Goal: Task Accomplishment & Management: Use online tool/utility

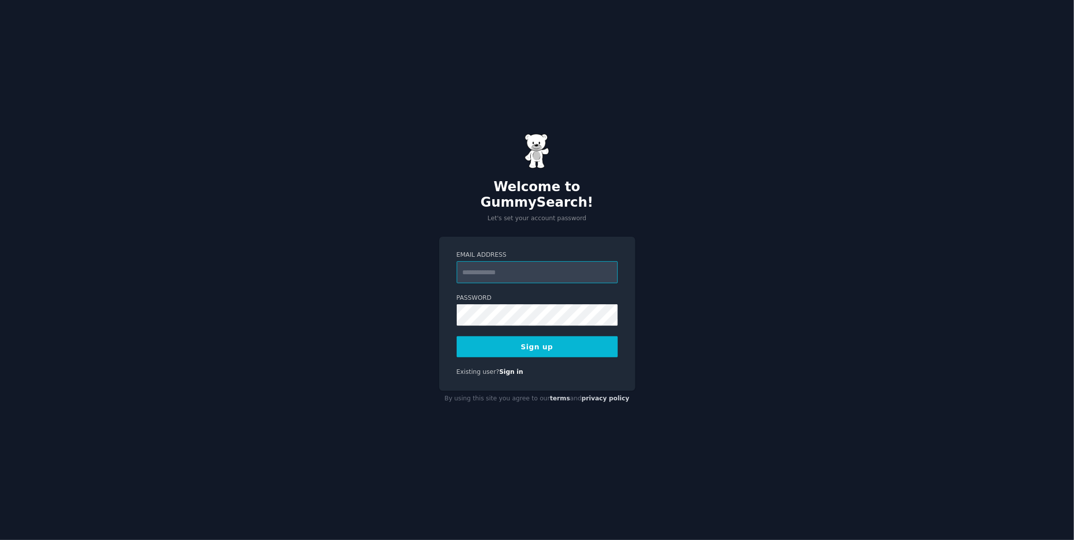
click at [500, 267] on input "Email Address" at bounding box center [537, 272] width 161 height 22
click at [408, 310] on div "Welcome to GummySearch! Let's set your account password Email Address Password …" at bounding box center [537, 270] width 1074 height 540
click at [506, 368] on link "Sign in" at bounding box center [511, 371] width 24 height 7
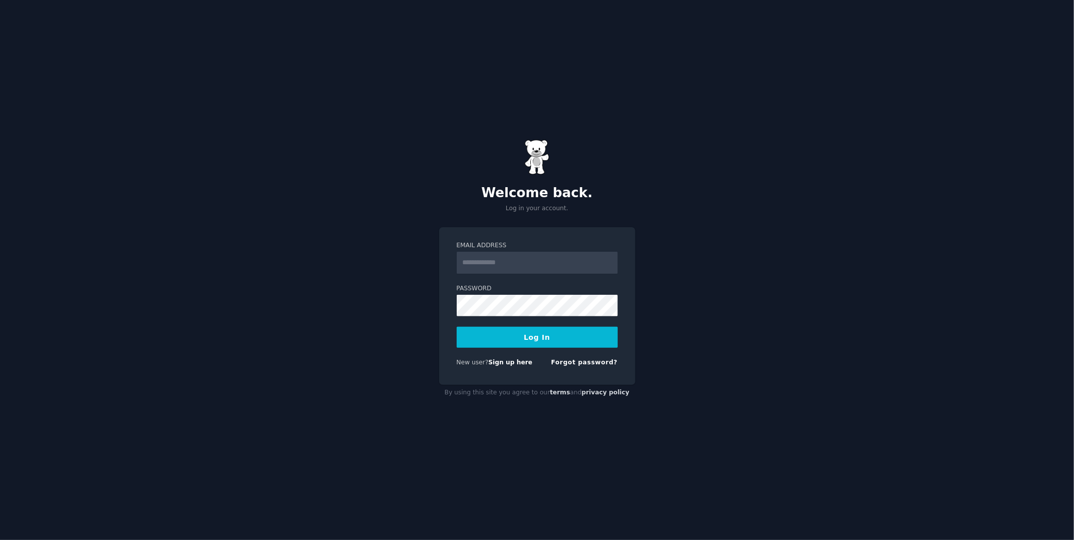
click at [514, 259] on input "Email Address" at bounding box center [537, 263] width 161 height 22
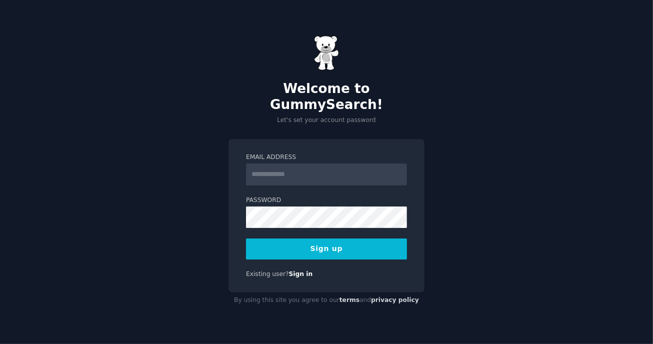
click at [289, 164] on input "Email Address" at bounding box center [326, 175] width 161 height 22
type input "**********"
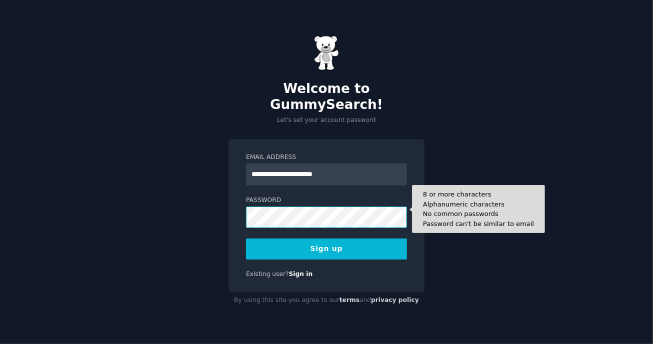
click at [246, 239] on button "Sign up" at bounding box center [326, 249] width 161 height 21
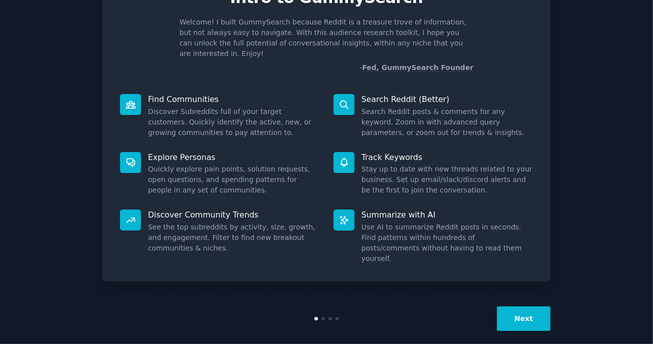
click at [519, 309] on button "Next" at bounding box center [524, 319] width 54 height 25
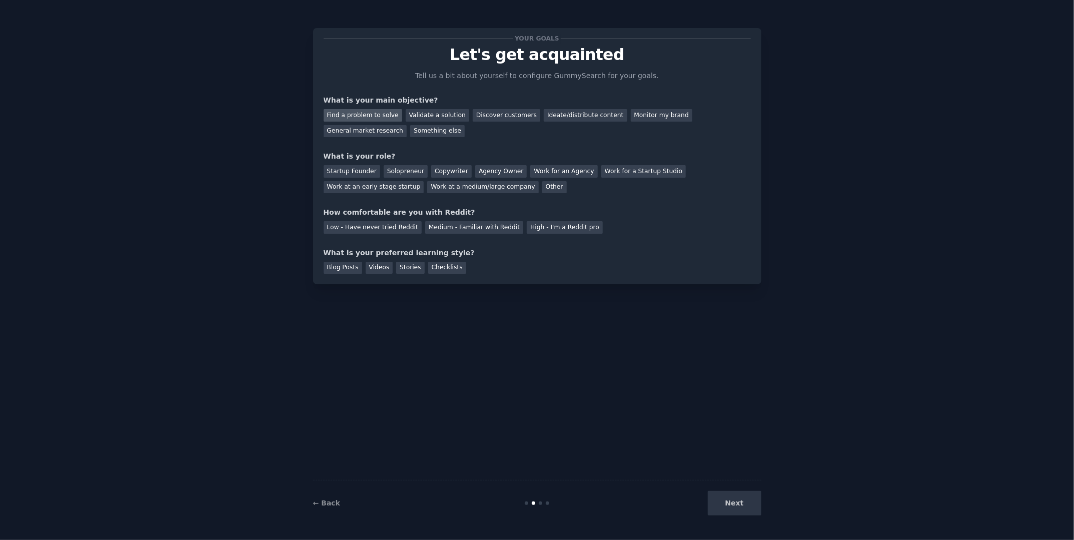
click at [375, 115] on div "Find a problem to solve" at bounding box center [363, 115] width 79 height 13
click at [426, 117] on div "Validate a solution" at bounding box center [438, 115] width 64 height 13
click at [479, 116] on div "Discover customers" at bounding box center [507, 115] width 68 height 13
click at [357, 132] on div "General market research" at bounding box center [366, 131] width 84 height 13
click at [477, 121] on div "Find a problem to solve Validate a solution Discover customers Ideate/distribut…" at bounding box center [537, 122] width 427 height 32
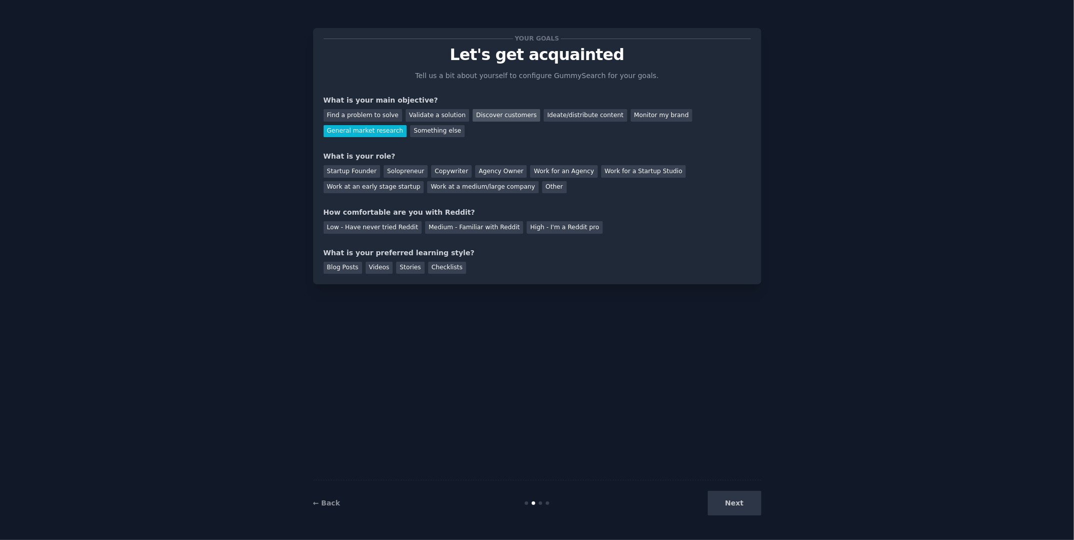
click at [480, 119] on div "Discover customers" at bounding box center [507, 115] width 68 height 13
click at [459, 115] on div "Validate a solution" at bounding box center [438, 115] width 64 height 13
click at [359, 168] on div "Startup Founder" at bounding box center [352, 171] width 57 height 13
click at [469, 230] on div "Medium - Familiar with Reddit" at bounding box center [474, 227] width 98 height 13
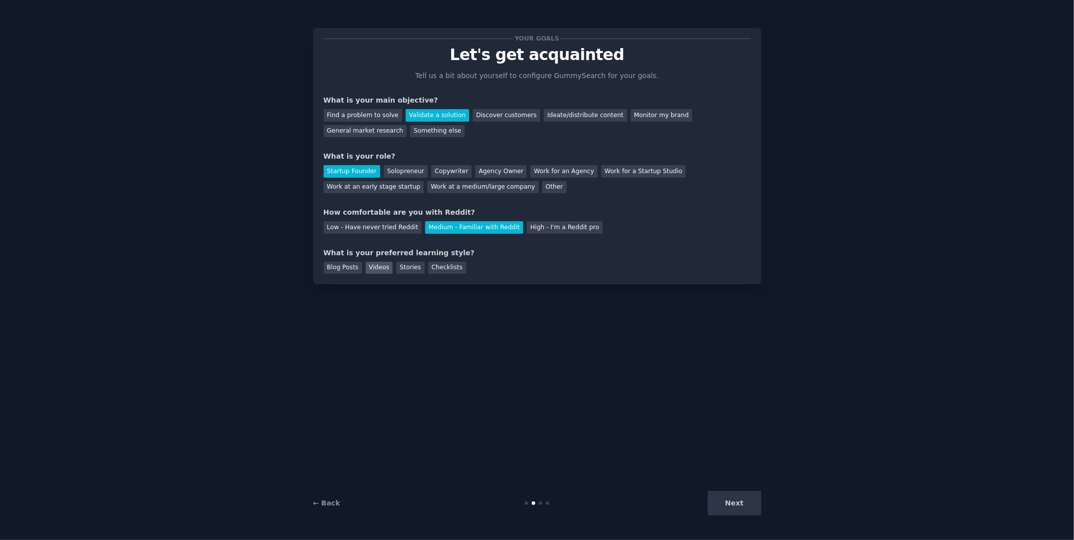
click at [382, 270] on div "Videos" at bounding box center [380, 268] width 28 height 13
click at [653, 344] on button "Next" at bounding box center [735, 503] width 54 height 25
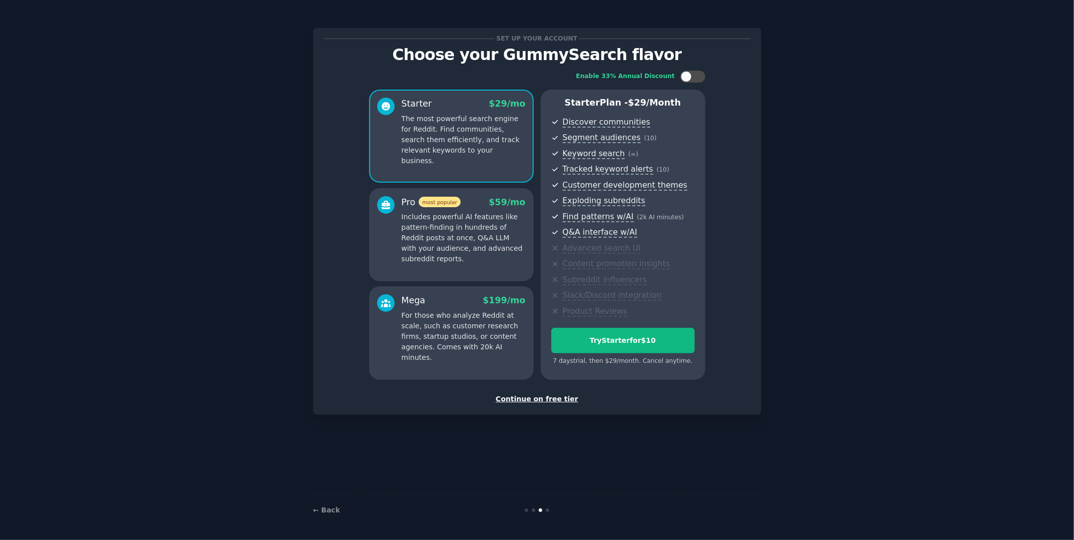
click at [528, 344] on div "Continue on free tier" at bounding box center [537, 399] width 427 height 11
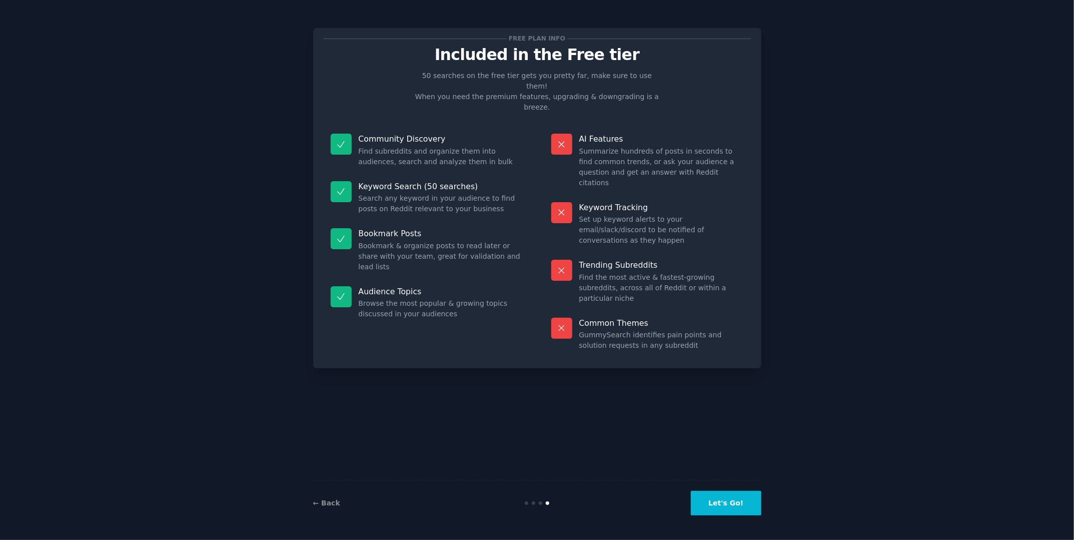
click at [653, 344] on button "Let's Go!" at bounding box center [726, 503] width 70 height 25
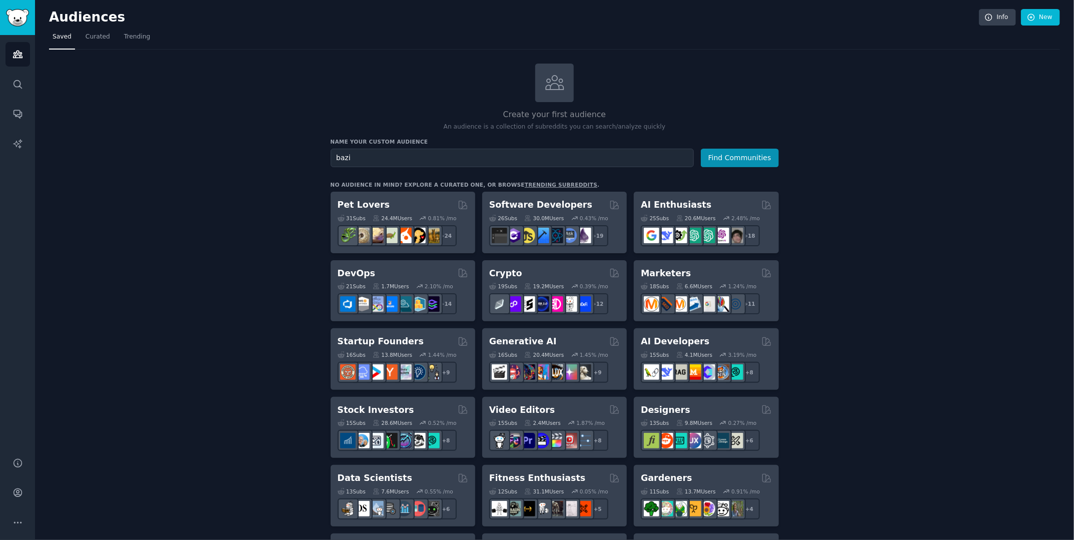
type input "bazi"
click at [653, 149] on button "Find Communities" at bounding box center [740, 158] width 78 height 19
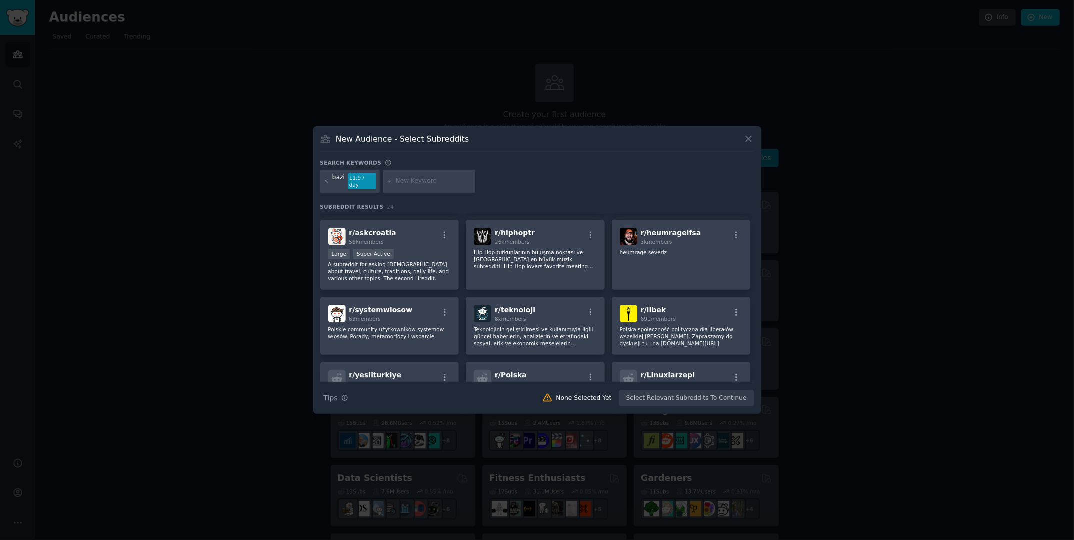
scroll to position [350, 0]
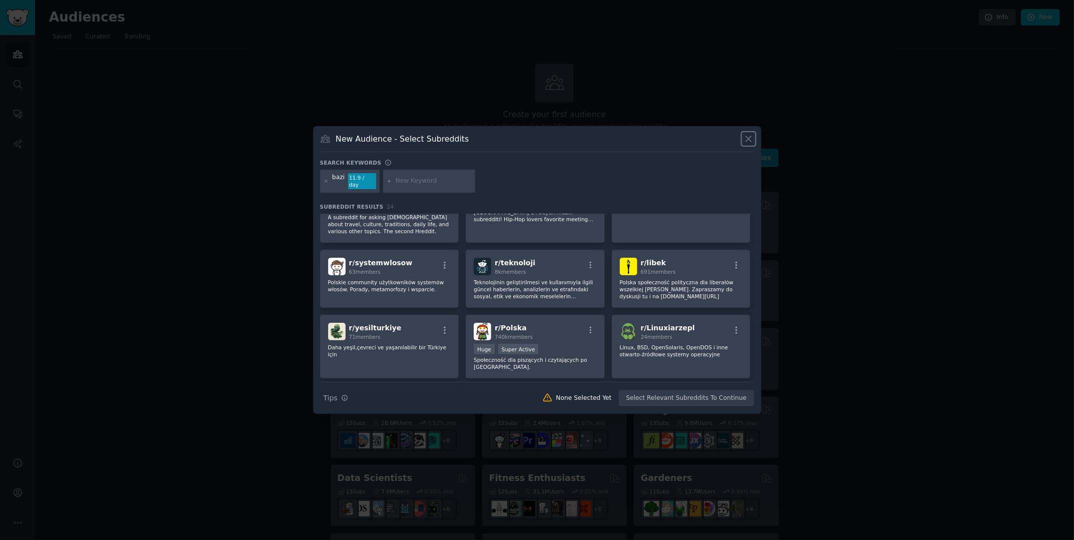
click at [653, 142] on icon at bounding box center [749, 140] width 6 height 6
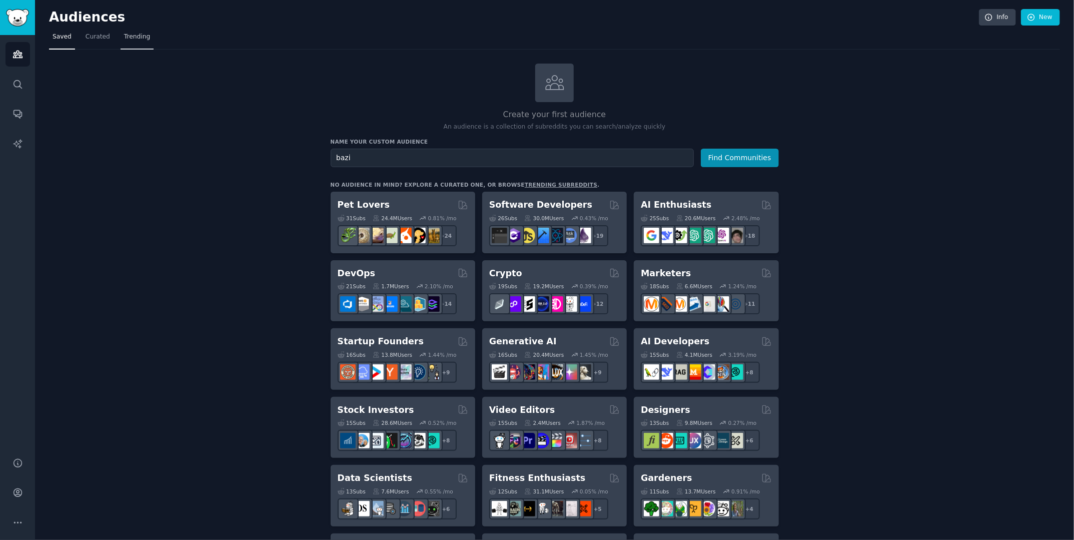
click at [132, 38] on span "Trending" at bounding box center [137, 37] width 26 height 9
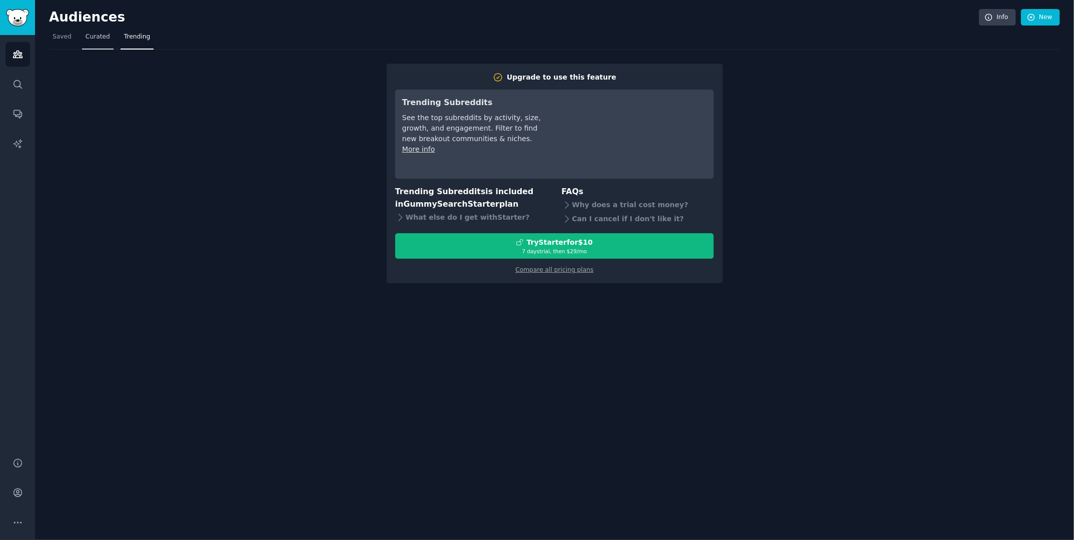
click at [96, 36] on span "Curated" at bounding box center [98, 37] width 25 height 9
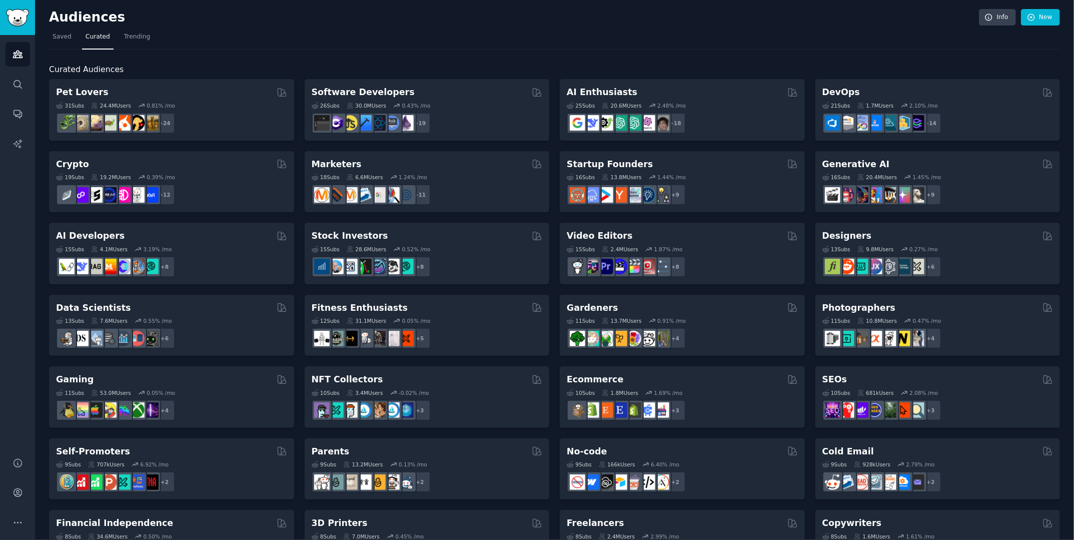
click at [45, 35] on div "Audiences Info New Saved Curated Trending Curated Audiences Pet Lovers 31 Sub s…" at bounding box center [554, 400] width 1039 height 800
click at [53, 34] on span "Saved" at bounding box center [62, 37] width 19 height 9
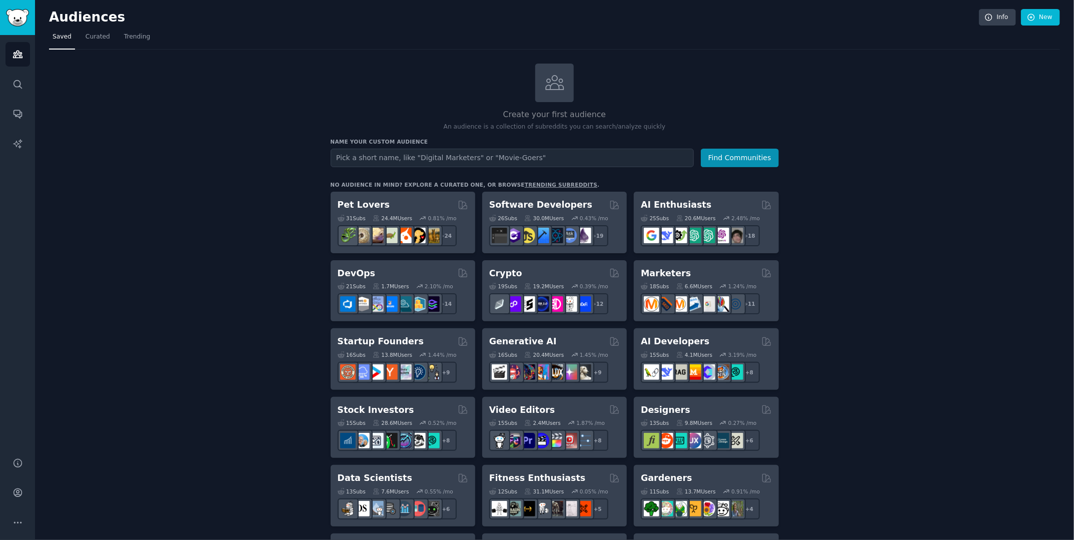
click at [388, 159] on input "text" at bounding box center [512, 158] width 363 height 19
type input "spitirual"
click at [653, 149] on button "Find Communities" at bounding box center [740, 158] width 78 height 19
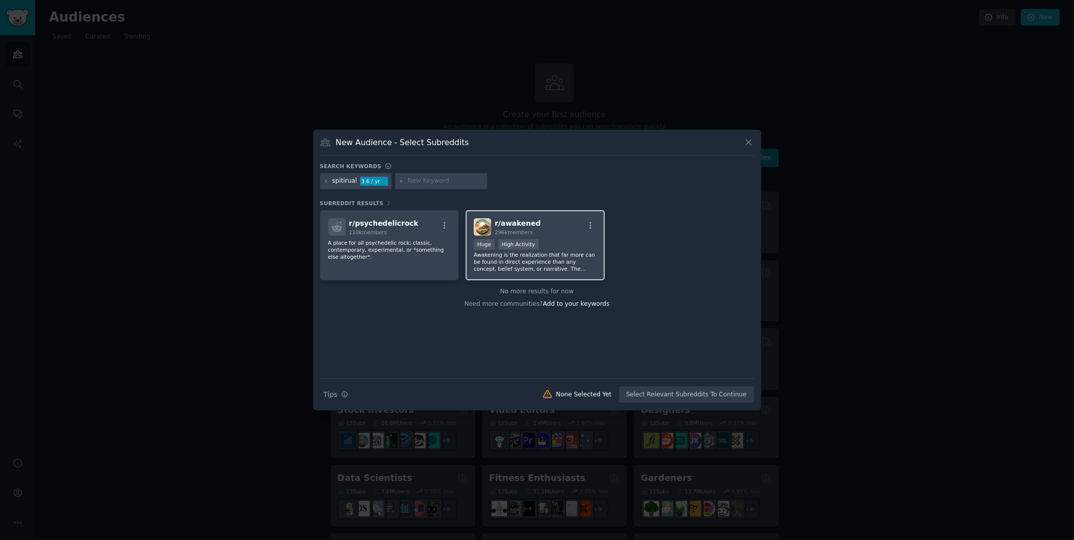
click at [560, 251] on p "Awakening is the realization that far more can be found in direct experience th…" at bounding box center [535, 261] width 123 height 21
click at [423, 180] on input "text" at bounding box center [446, 181] width 76 height 9
type input "l"
type input "relationship"
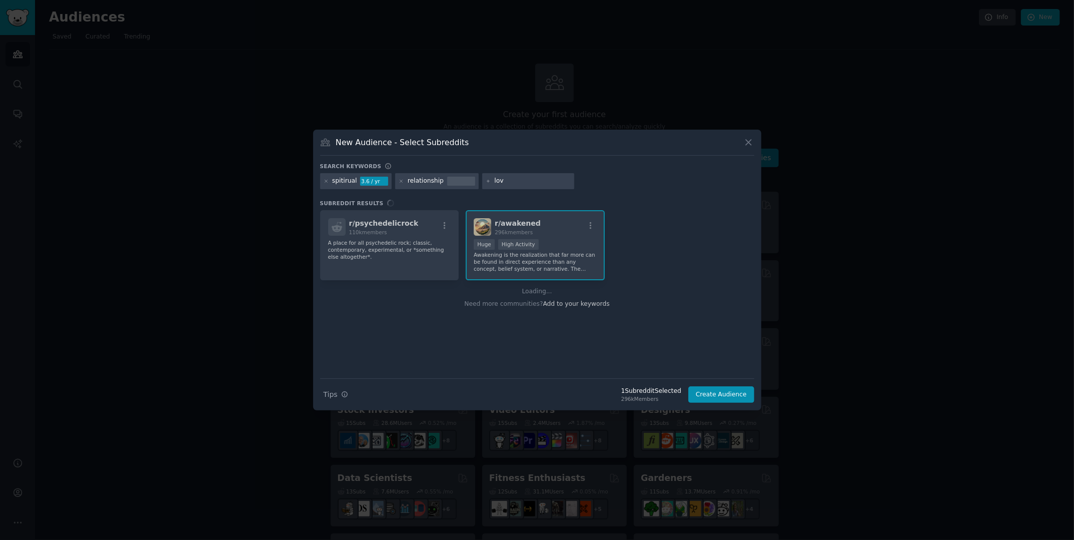
type input "love"
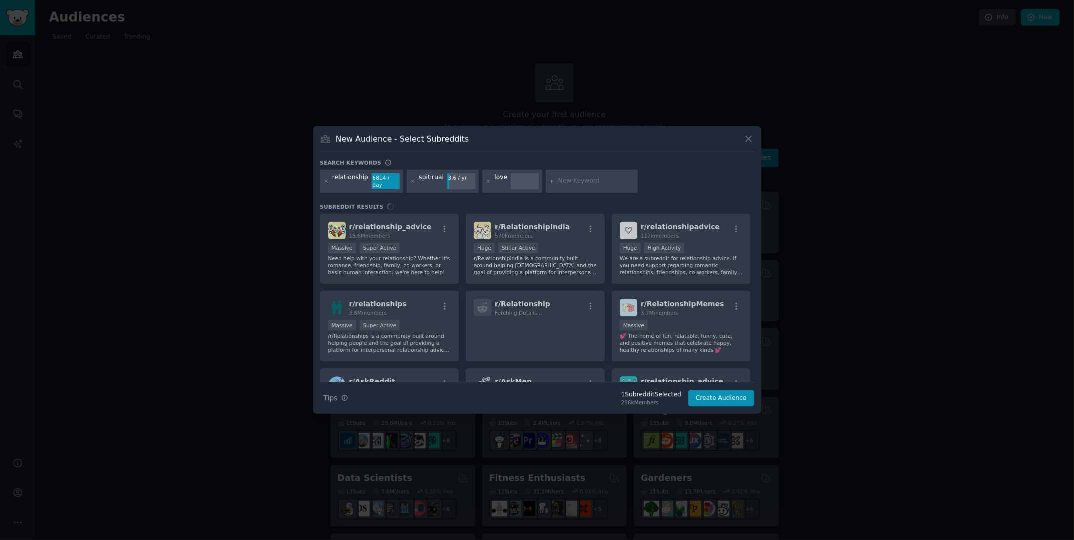
click at [445, 232] on div "r/ relationship_advice 15.6M members Massive Super Active Need help with your r…" at bounding box center [537, 298] width 434 height 168
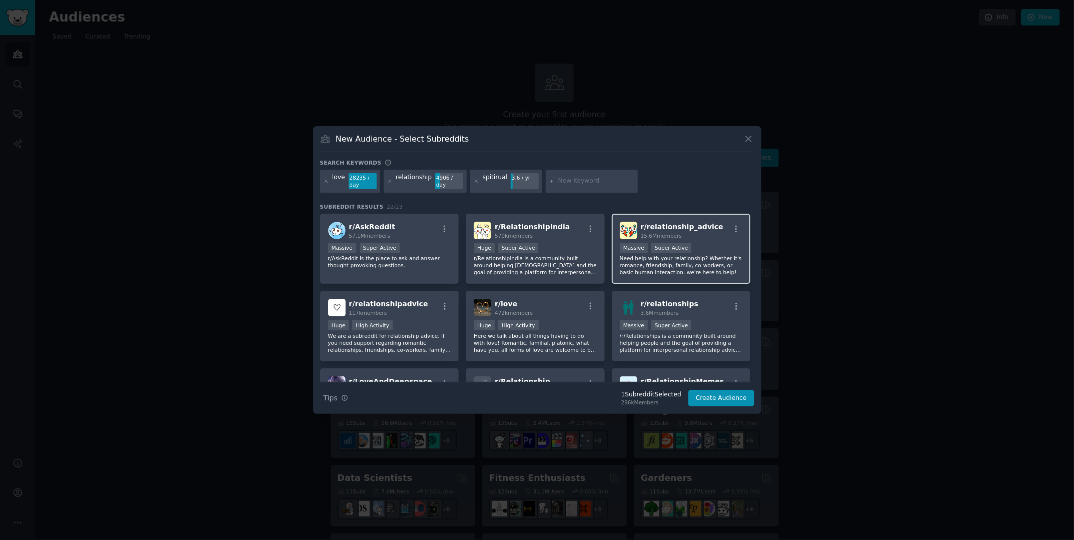
click at [653, 278] on div "r/ relationship_advice 15.6M members Massive Super Active Need help with your r…" at bounding box center [681, 249] width 139 height 71
click at [653, 337] on p "/r/Relationships is a community built around helping people and the goal of pro…" at bounding box center [681, 342] width 123 height 21
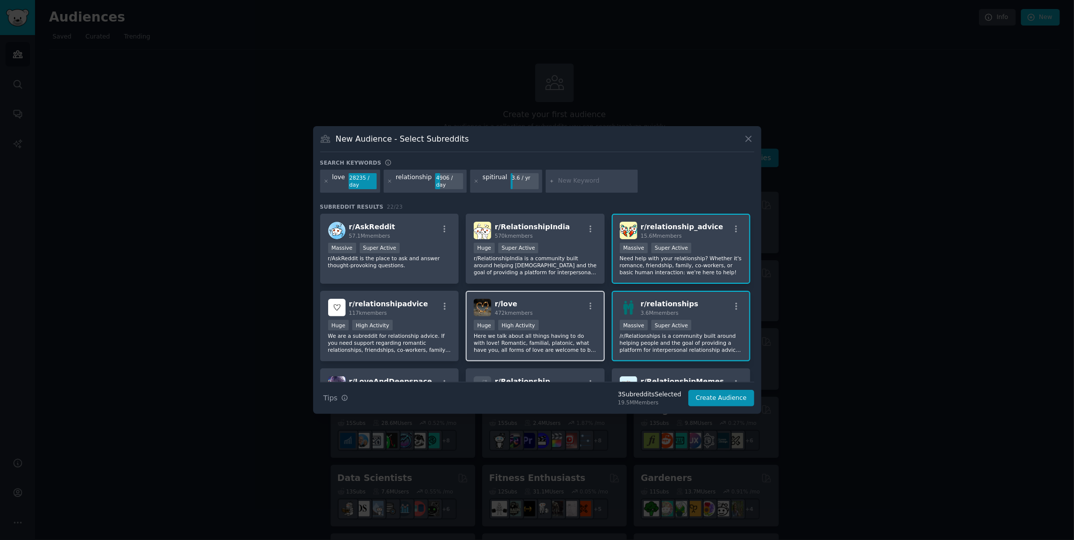
click at [515, 337] on p "Here we talk about all things having to do with love! Romantic, familial, plato…" at bounding box center [535, 342] width 123 height 21
click at [428, 334] on p "We are a subreddit for relationship advice. If you need support regarding roman…" at bounding box center [389, 342] width 123 height 21
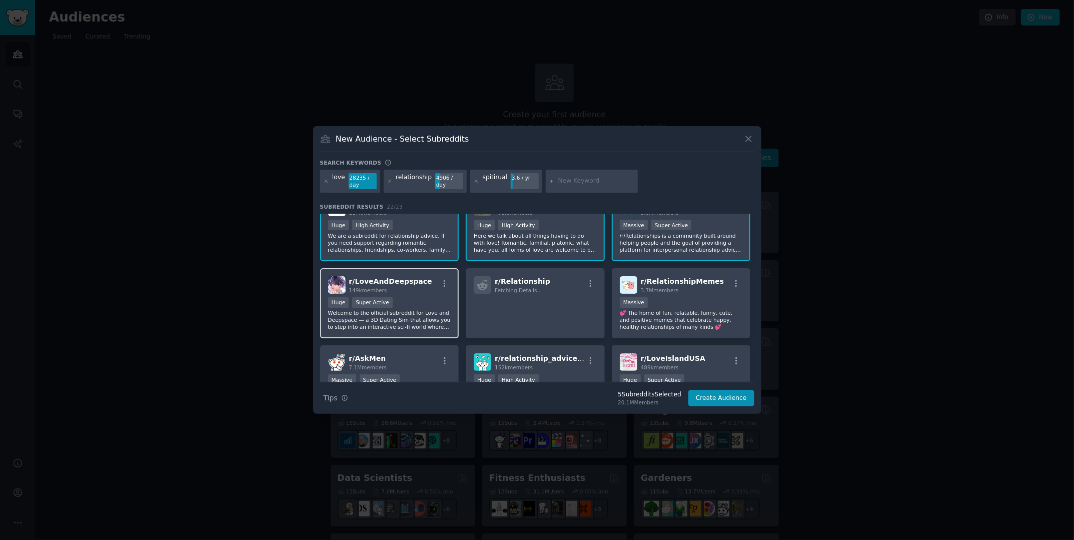
scroll to position [150, 0]
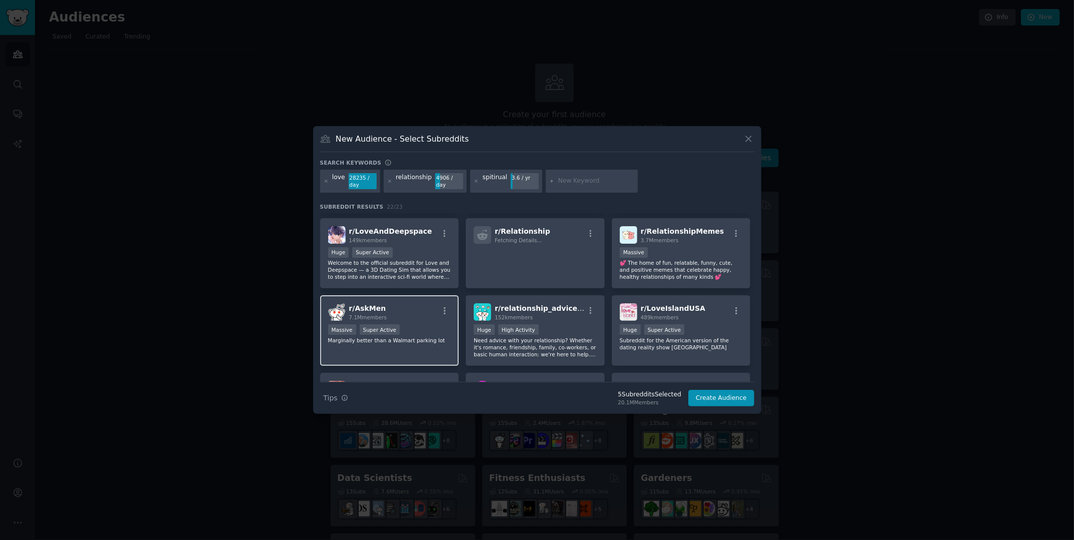
click at [430, 344] on div "r/ AskMen 7.1M members Massive Super Active Marginally better than a Walmart pa…" at bounding box center [389, 330] width 139 height 71
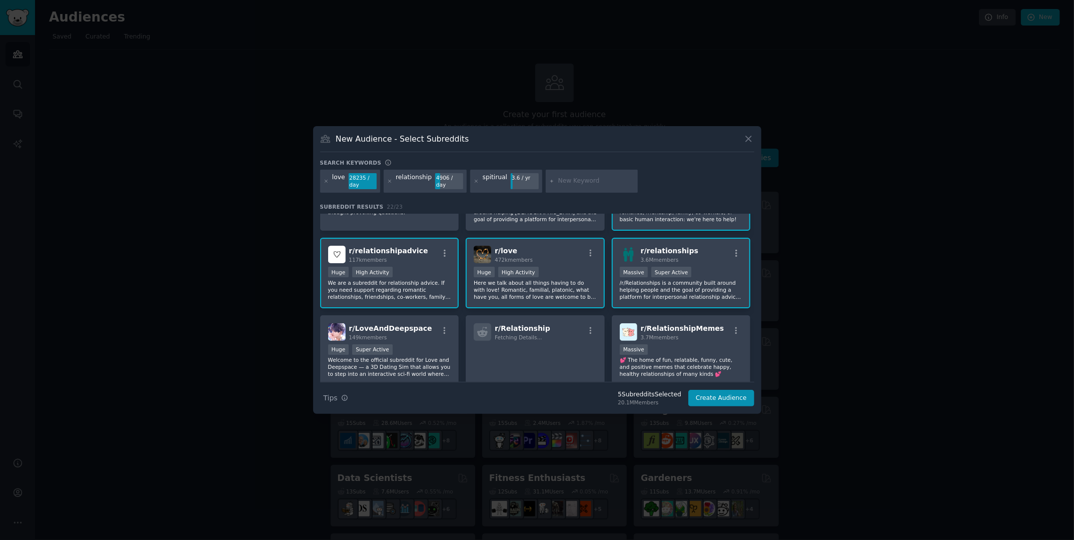
scroll to position [0, 0]
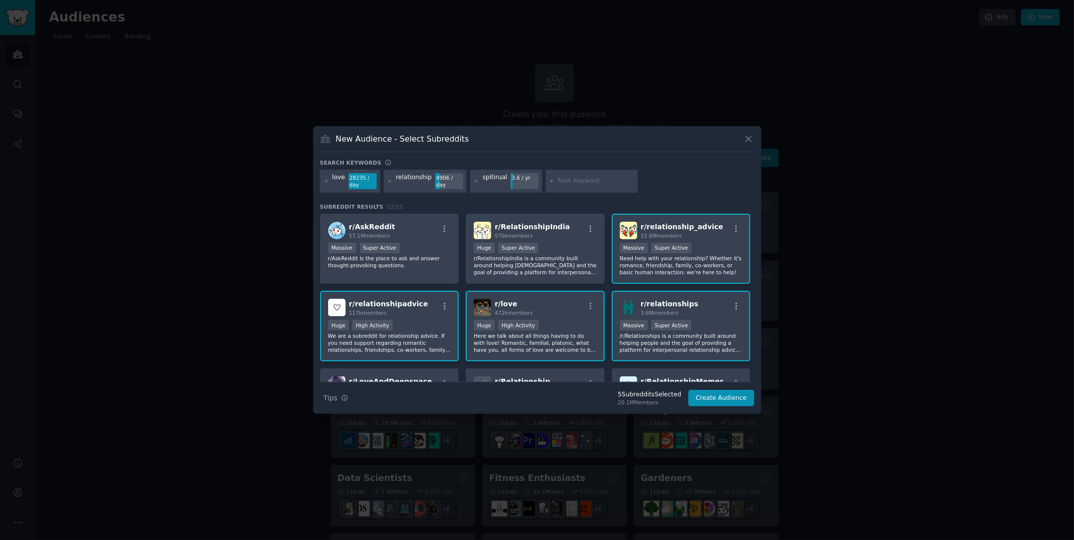
click at [600, 177] on input "text" at bounding box center [596, 181] width 76 height 9
type input "astrology"
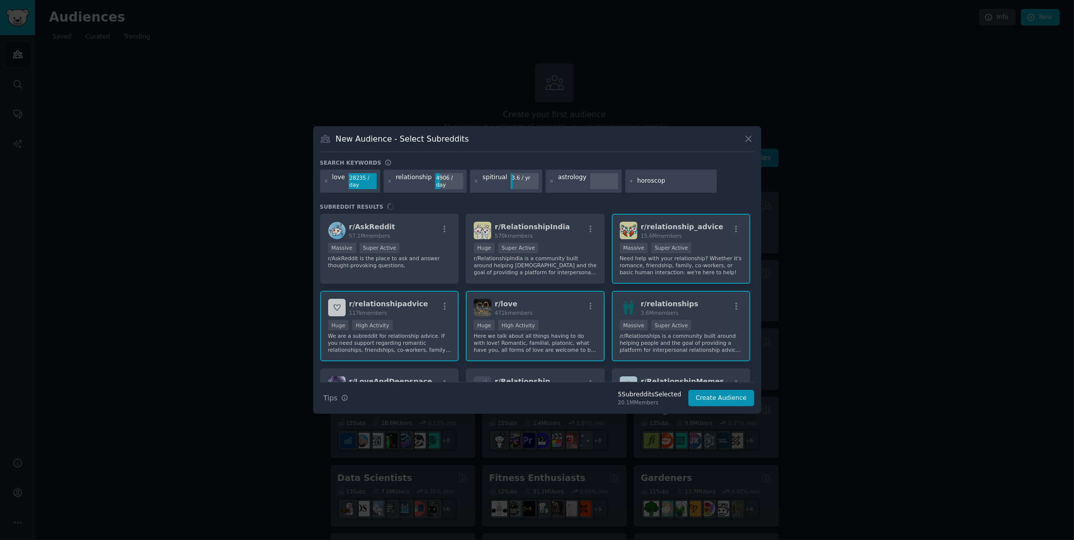
type input "horoscope"
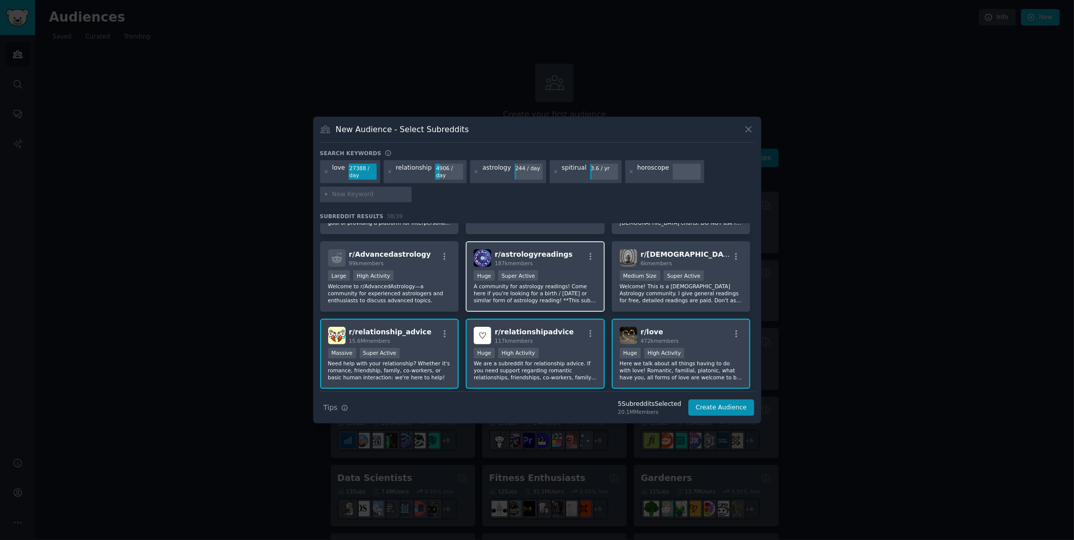
scroll to position [150, 0]
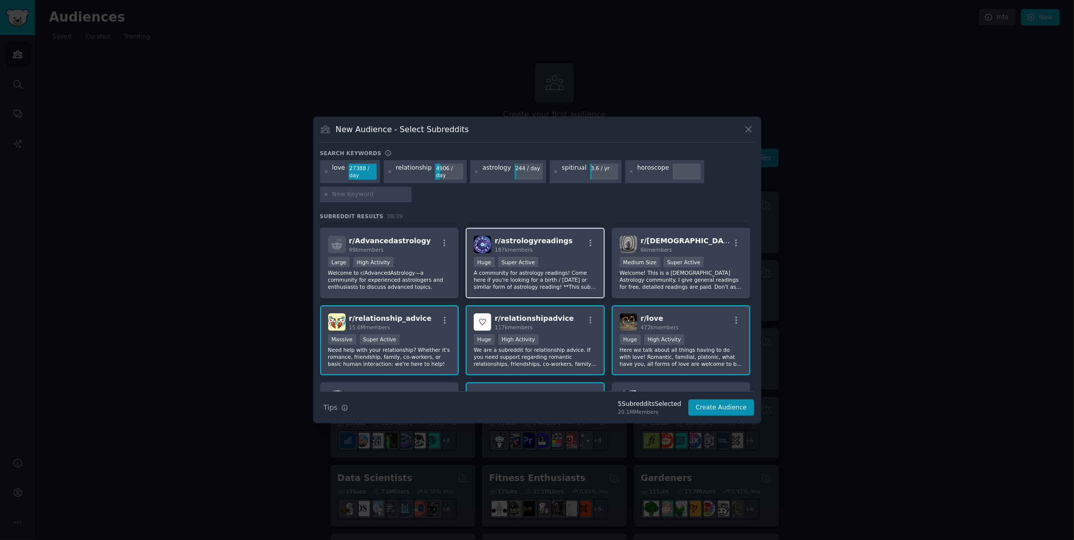
click at [569, 287] on p "A community for astrology readings! Come here if you're looking for a birth / n…" at bounding box center [535, 279] width 123 height 21
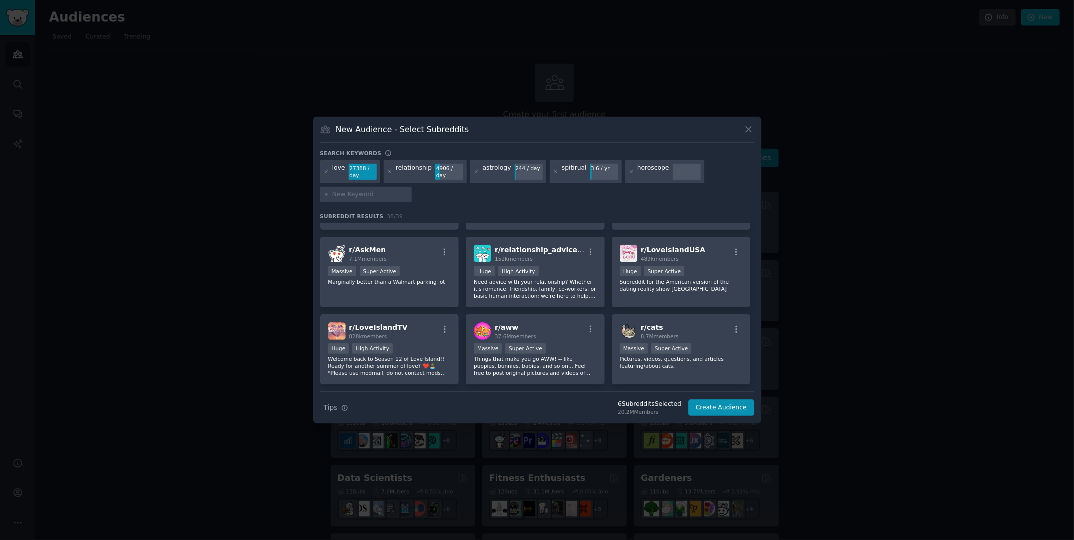
scroll to position [600, 0]
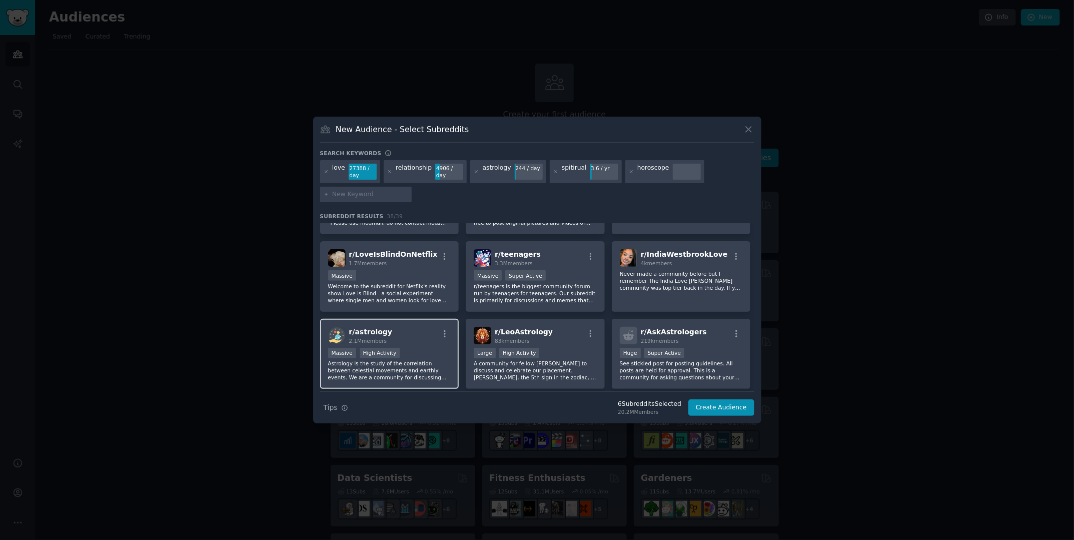
click at [430, 344] on p "Astrology is the study of the correlation between celestial movements and earth…" at bounding box center [389, 370] width 123 height 21
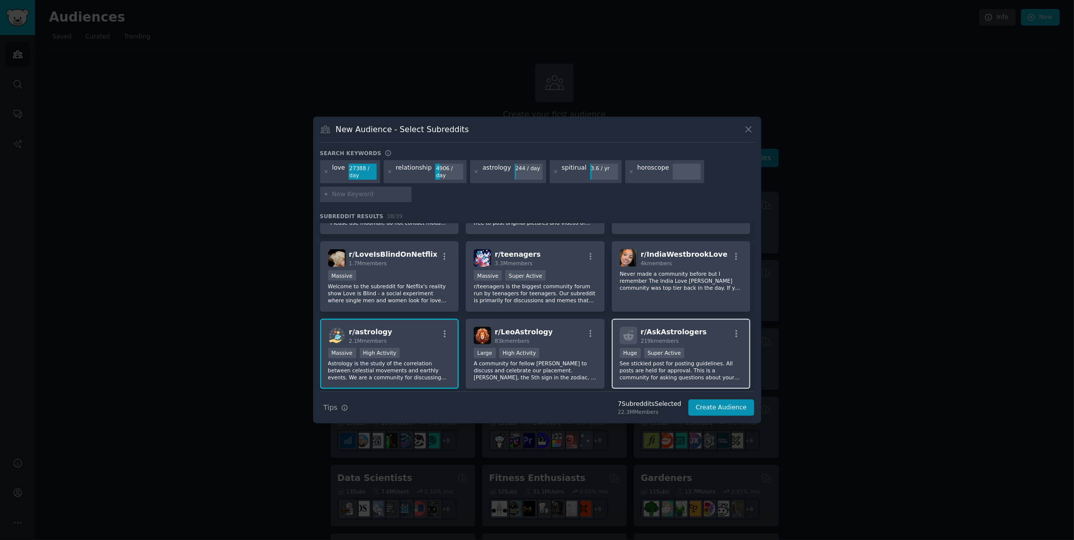
click at [653, 344] on p "See stickied post for posting guidelines. All posts are held for approval. This…" at bounding box center [681, 370] width 123 height 21
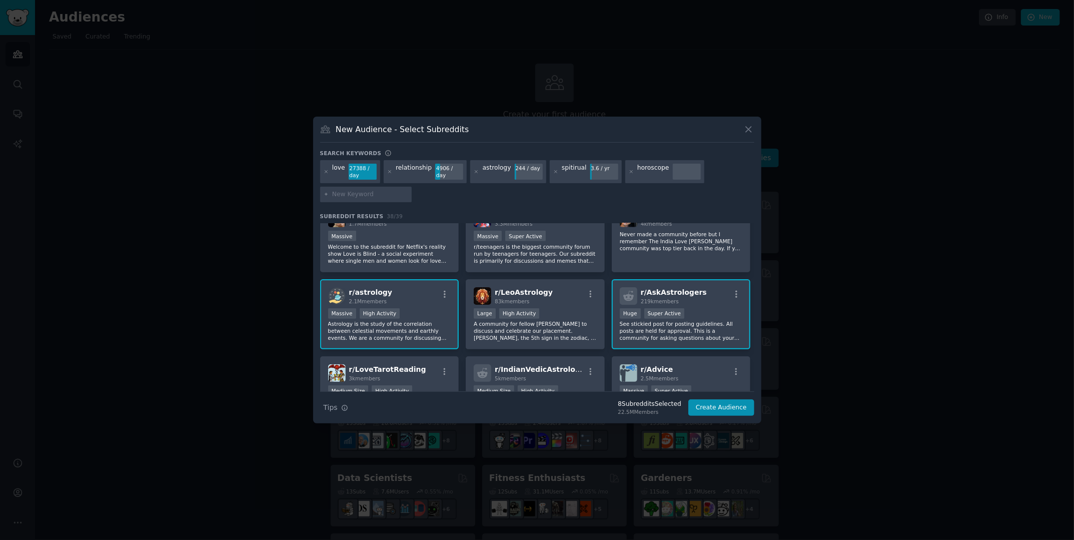
scroll to position [700, 0]
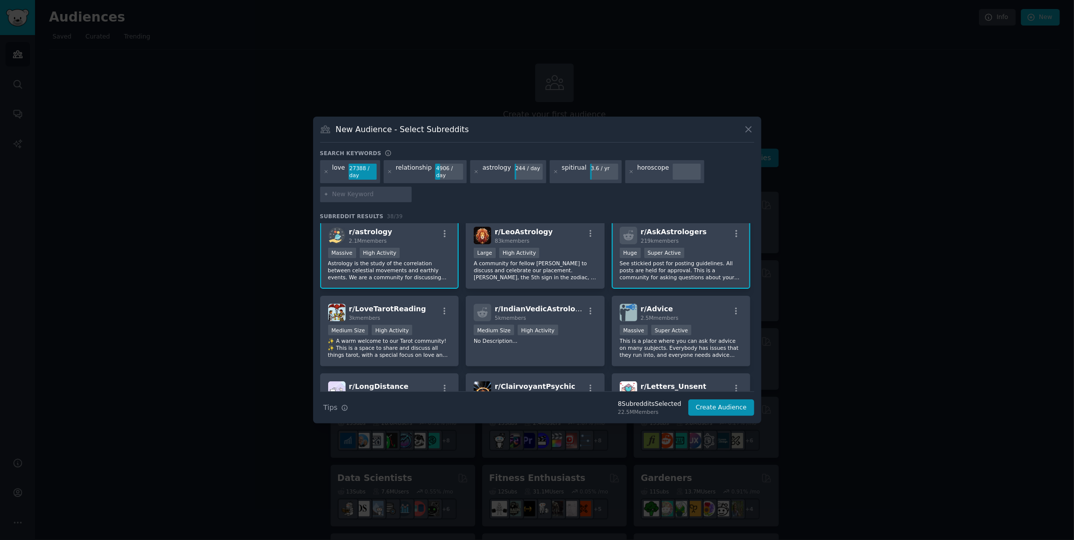
click at [344, 189] on div at bounding box center [366, 195] width 92 height 16
click at [347, 198] on input "text" at bounding box center [370, 194] width 76 height 9
click at [653, 344] on p "This is a place where you can ask for advice on many subjects. Everybody has is…" at bounding box center [681, 347] width 123 height 21
click at [367, 192] on input "text" at bounding box center [370, 194] width 76 height 9
type input "taosim"
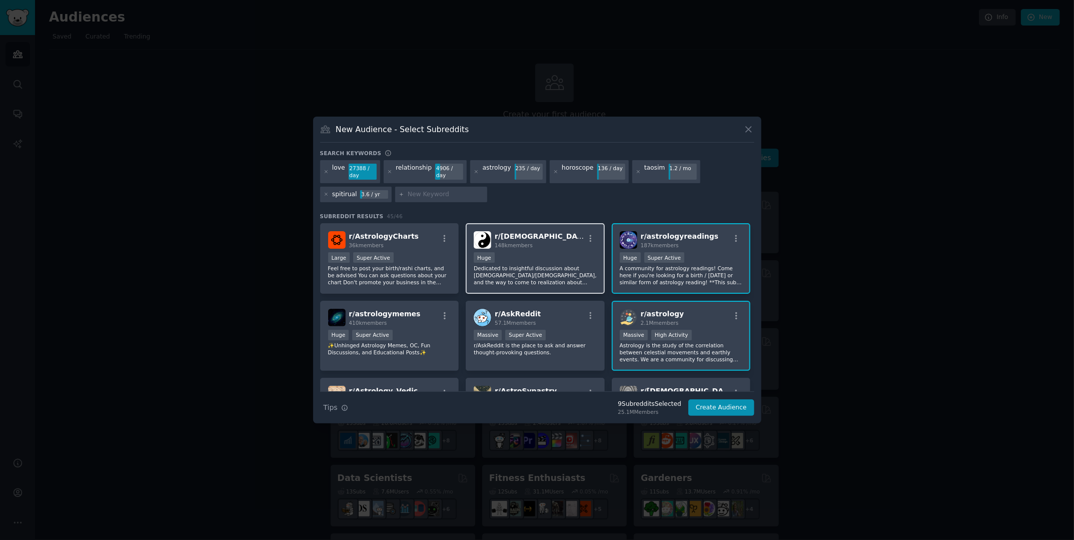
click at [543, 276] on p "Dedicated to insightful discussion about Taoism/Daoism, and the way to come to …" at bounding box center [535, 275] width 123 height 21
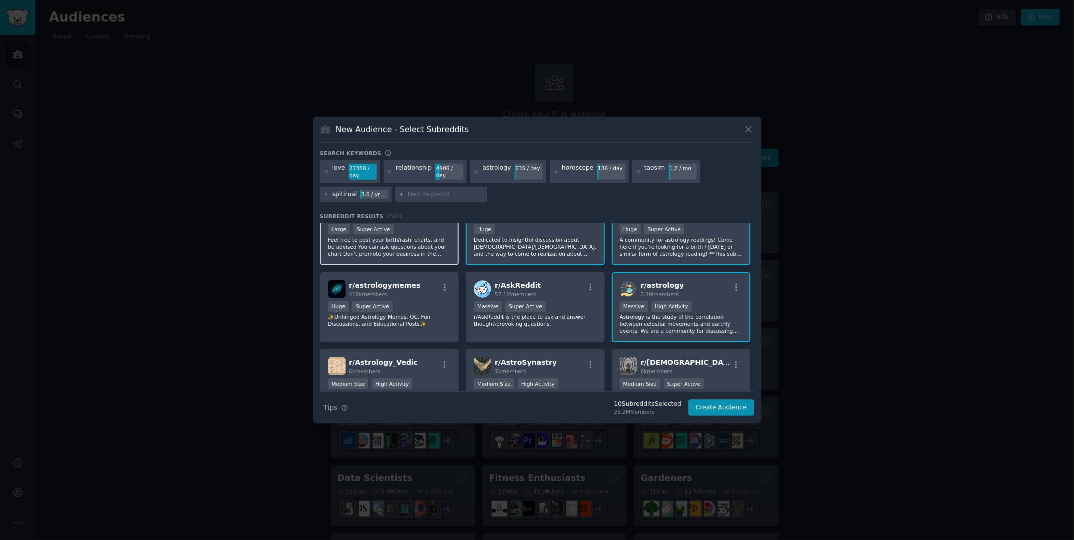
scroll to position [50, 0]
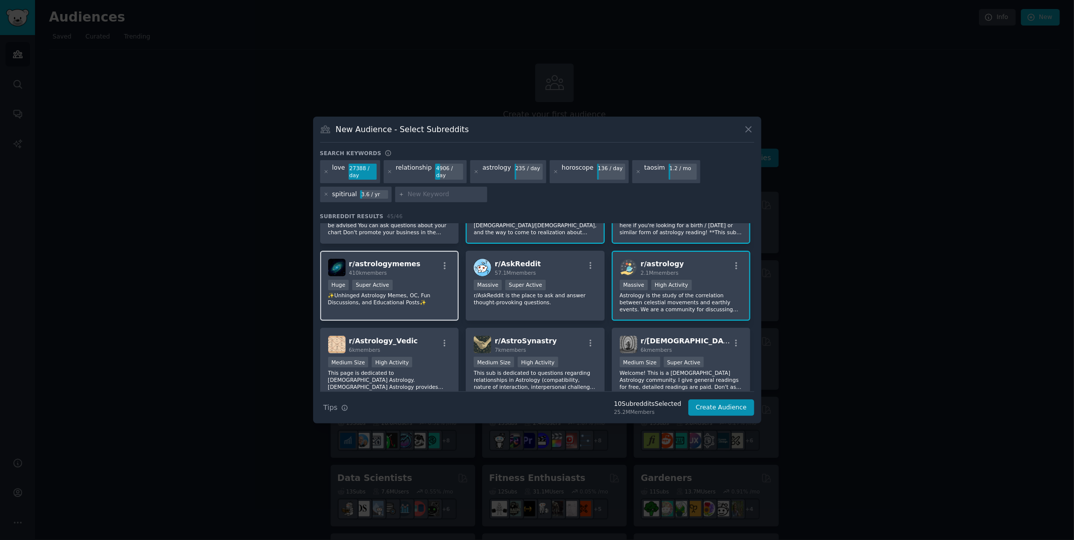
click at [436, 276] on div "r/ astrologymemes 410k members Huge Super Active ✨Unhinged Astrology Memes, OC,…" at bounding box center [389, 286] width 139 height 71
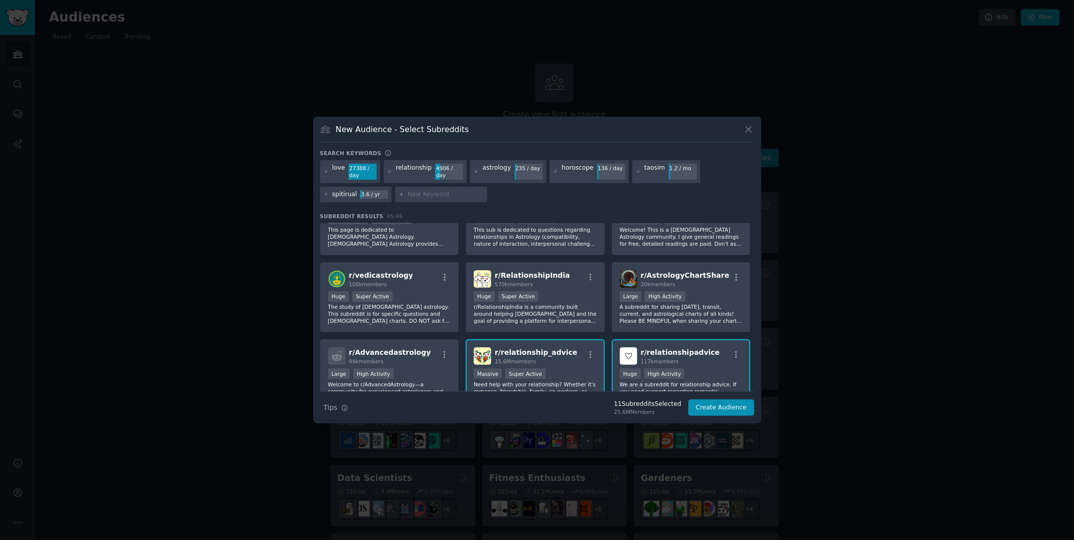
scroll to position [200, 0]
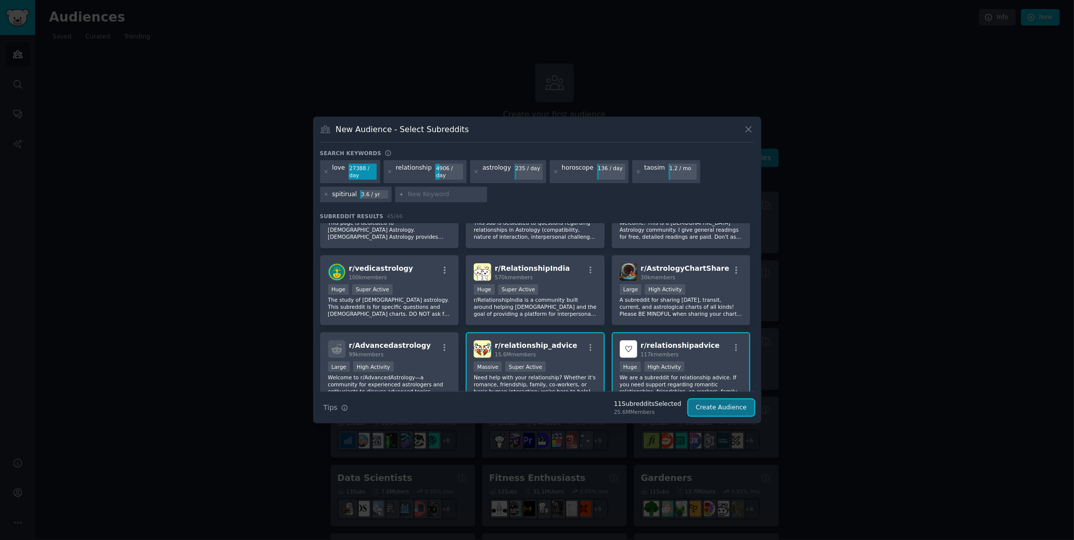
click at [653, 344] on button "Create Audience" at bounding box center [721, 407] width 66 height 17
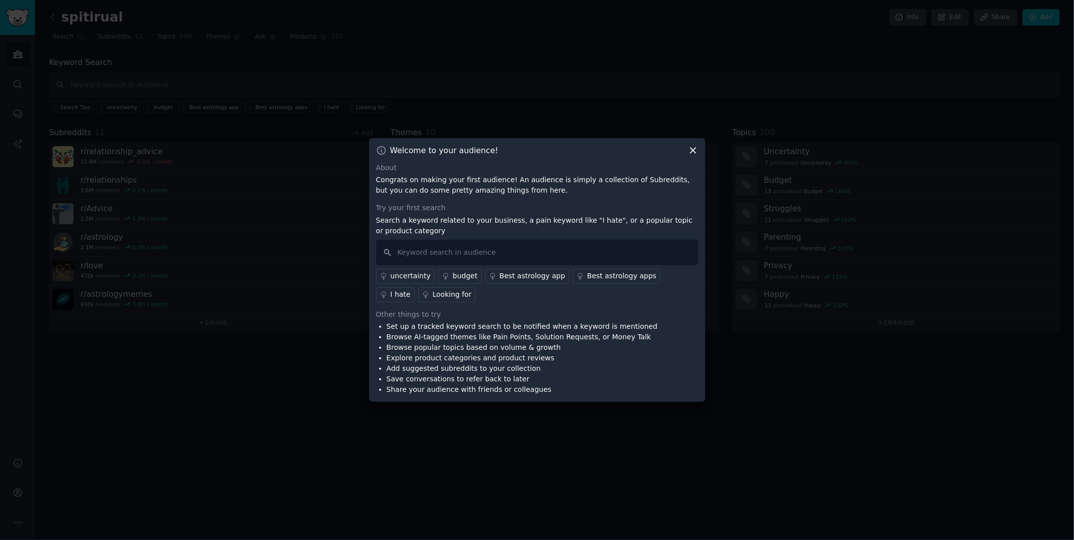
click at [413, 279] on div "uncertainty" at bounding box center [411, 276] width 40 height 11
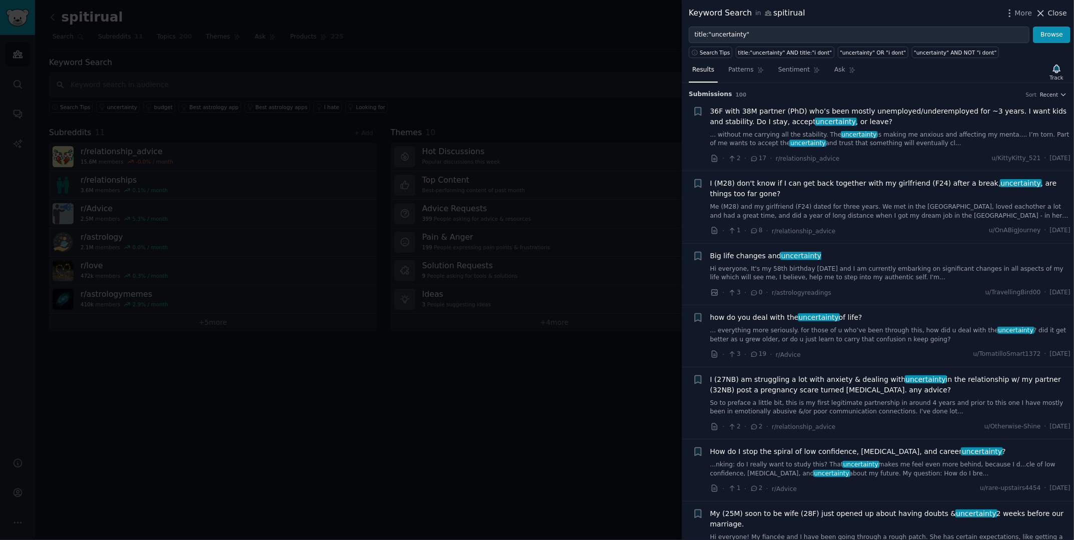
click at [653, 18] on span "Close" at bounding box center [1057, 13] width 19 height 11
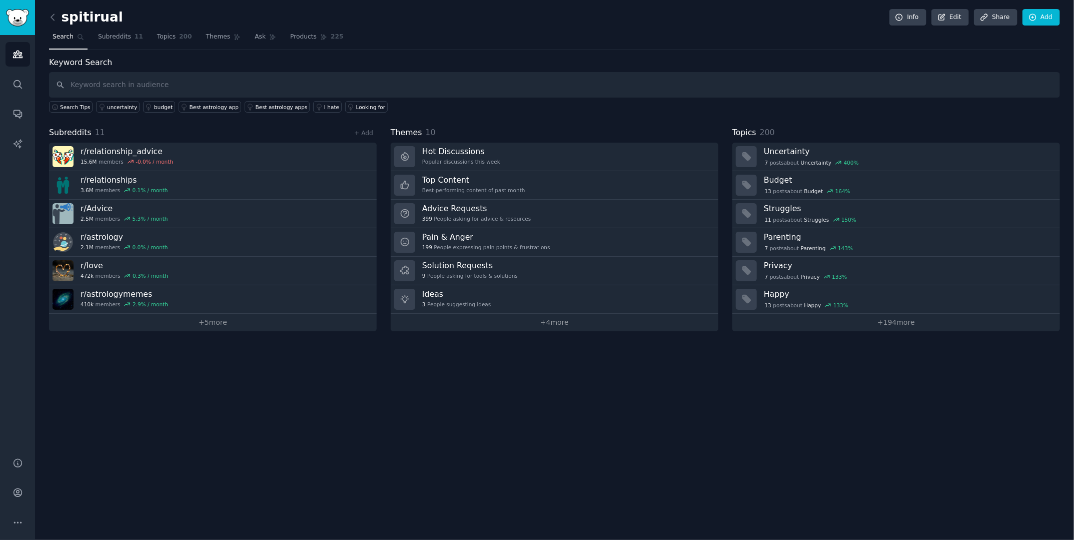
click at [455, 344] on div "spitirual Info Edit Share Add Search Subreddits 11 Topics 200 Themes Ask Produc…" at bounding box center [554, 270] width 1039 height 540
click at [162, 41] on link "Topics 200" at bounding box center [175, 39] width 42 height 21
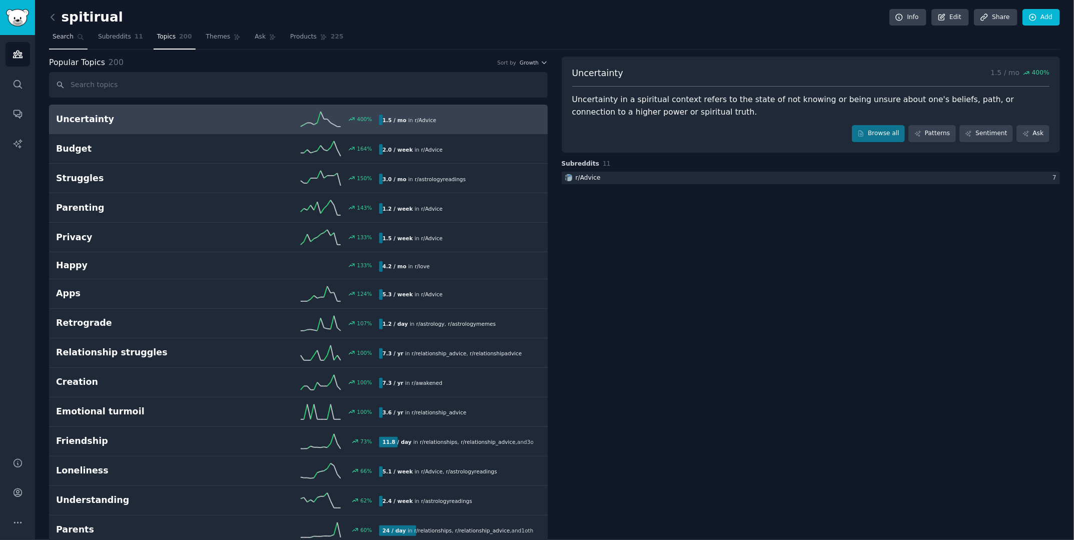
click at [67, 45] on link "Search" at bounding box center [68, 39] width 39 height 21
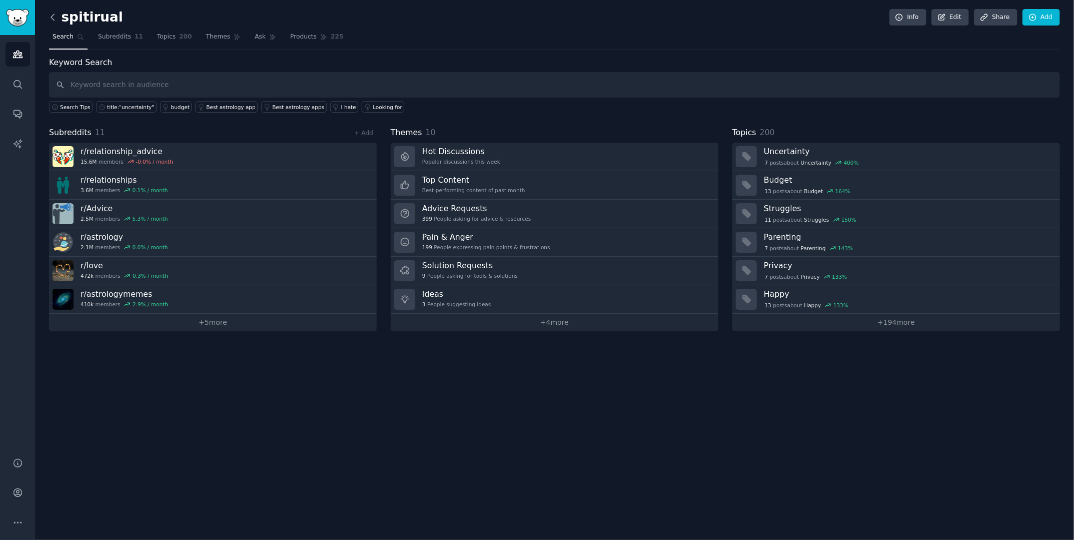
click at [56, 19] on icon at bounding box center [53, 17] width 11 height 11
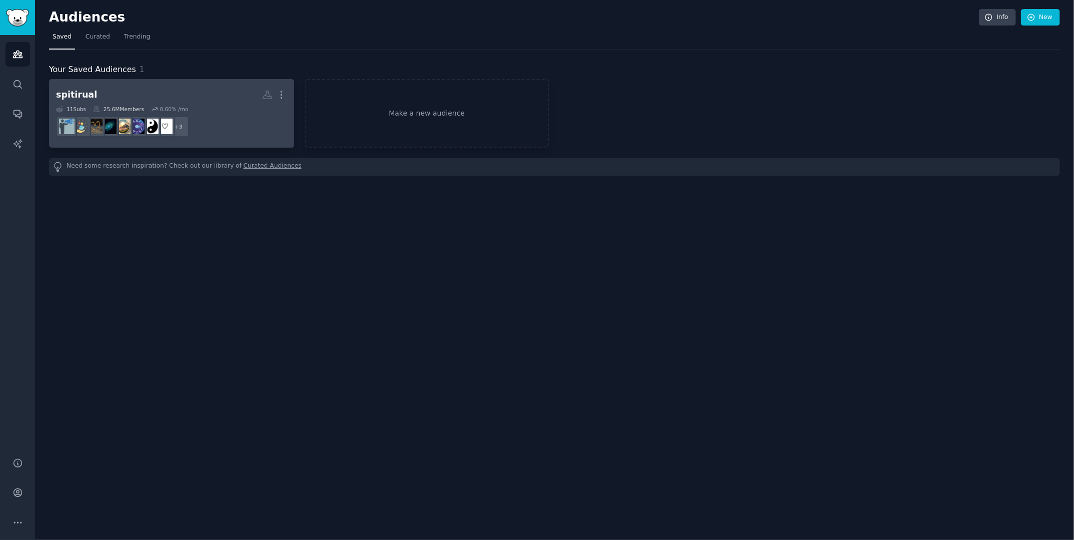
click at [245, 100] on h2 "spitirual Custom Audience More" at bounding box center [171, 95] width 231 height 18
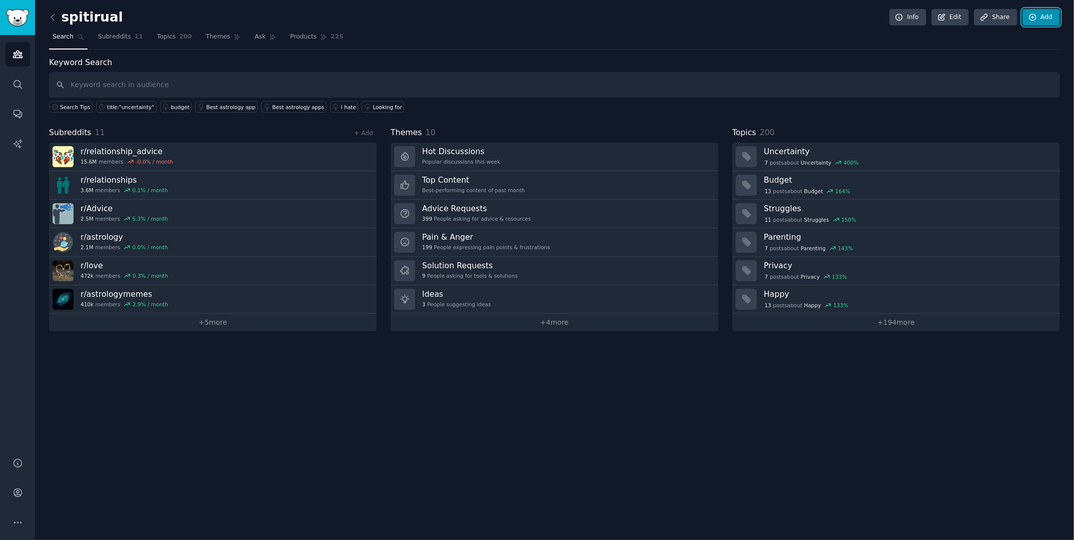
click at [653, 17] on icon at bounding box center [1032, 17] width 9 height 9
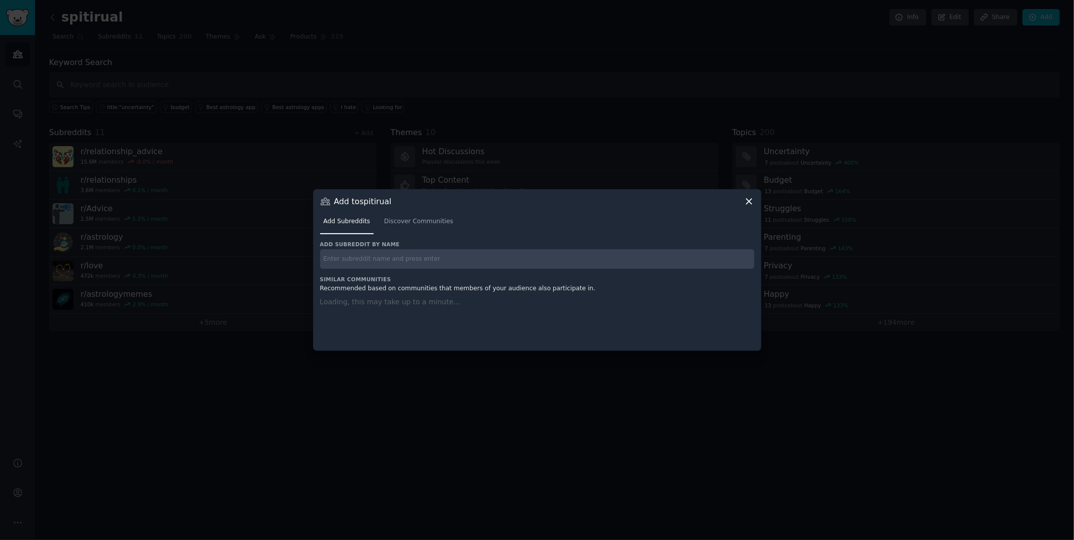
click at [416, 256] on input "text" at bounding box center [537, 259] width 434 height 20
type input "bazi"
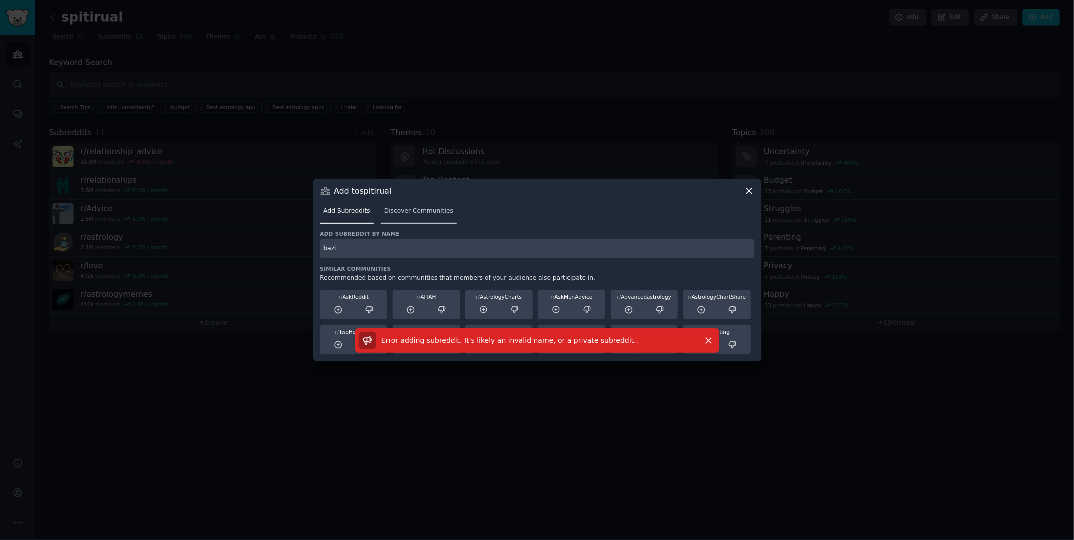
click at [427, 211] on span "Discover Communities" at bounding box center [418, 211] width 69 height 9
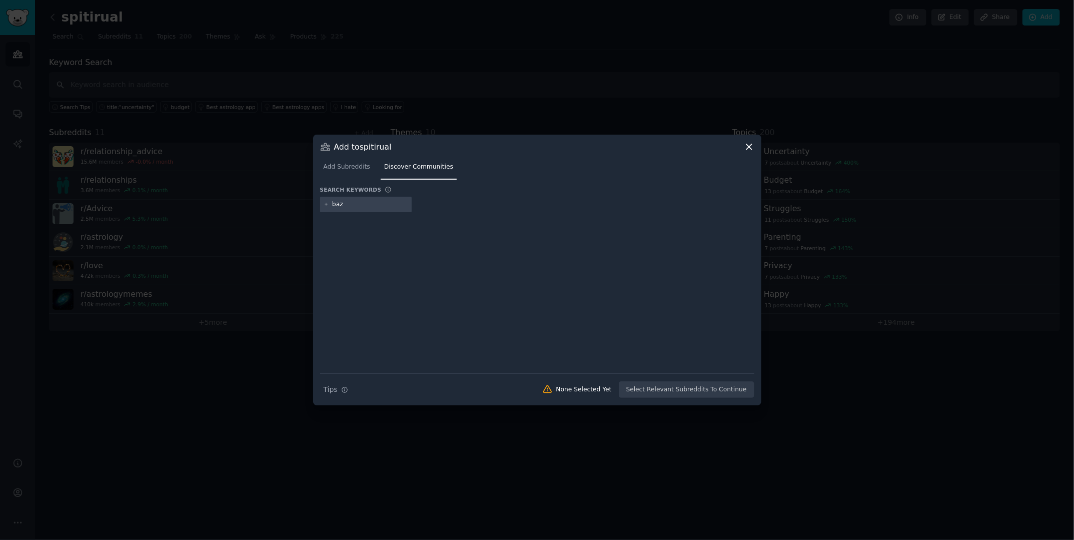
type input "bazi"
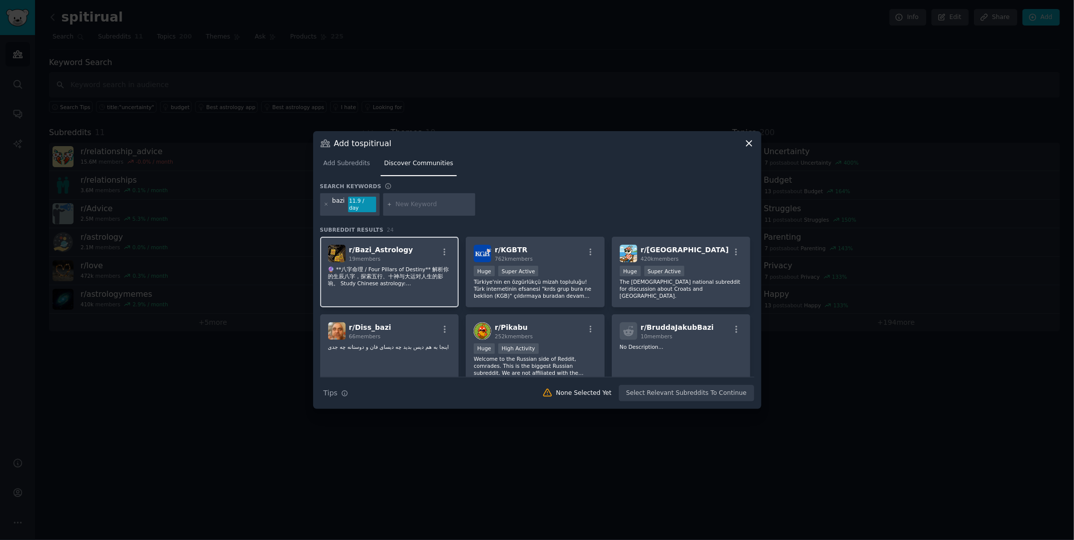
click at [405, 266] on p "🔮 **八字命理 / Four Pillars of Destiny** 解析你的生辰八字，探索五行、十神与大运对人生的影响。 Study Chinese a…" at bounding box center [389, 276] width 123 height 21
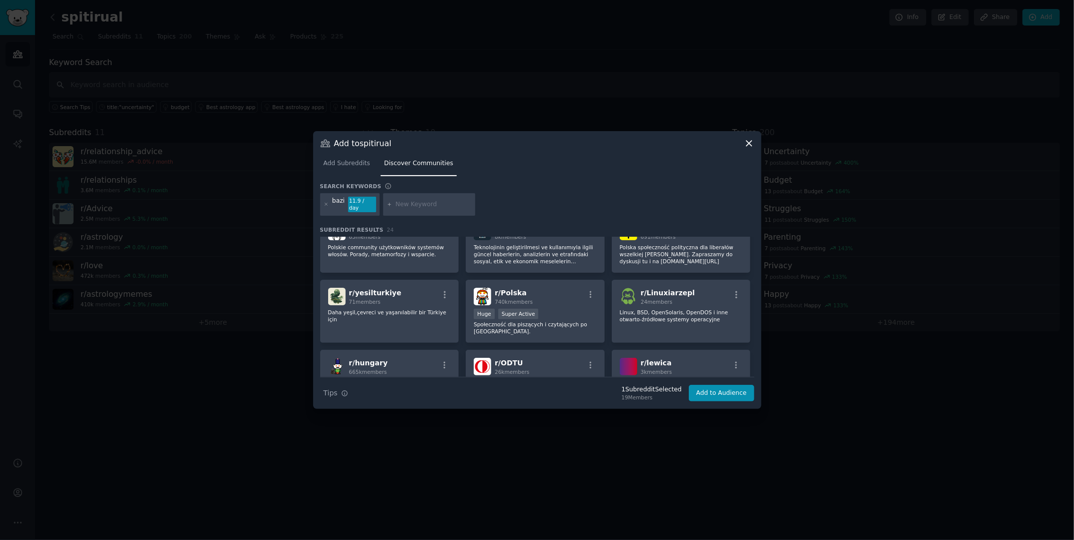
scroll to position [485, 0]
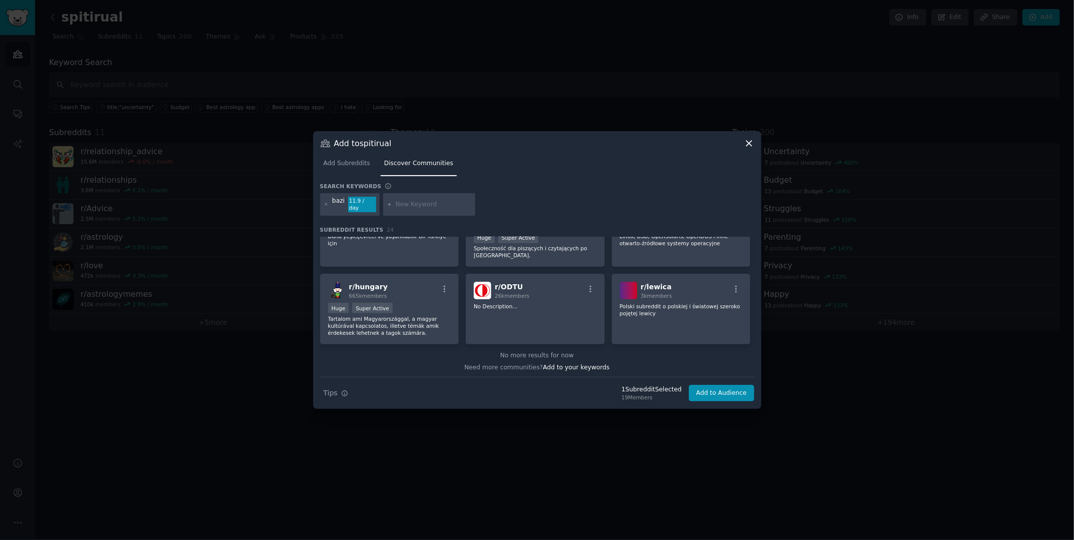
click at [408, 200] on input "text" at bounding box center [434, 204] width 76 height 9
type input "taoteching"
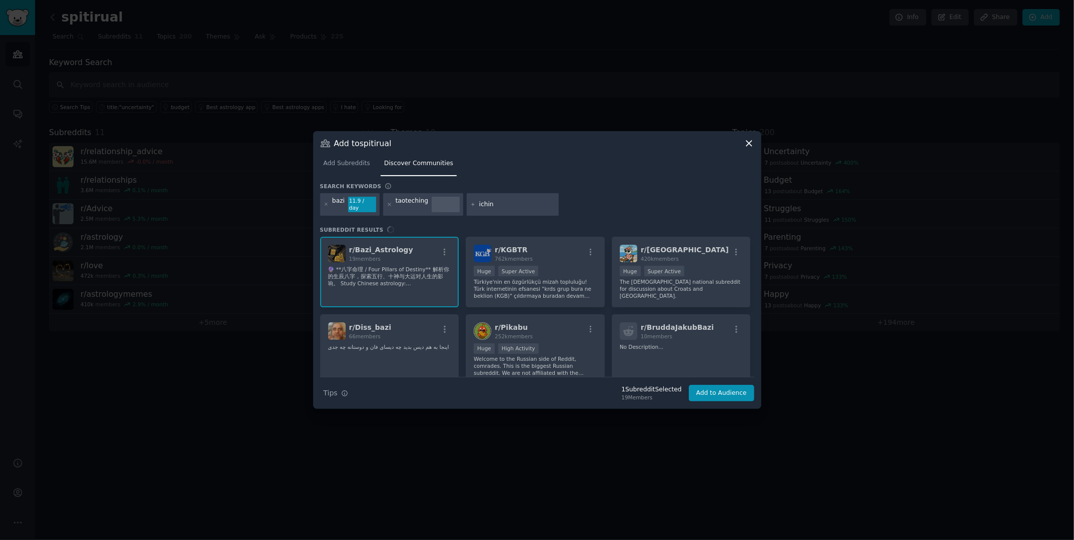
type input "iching"
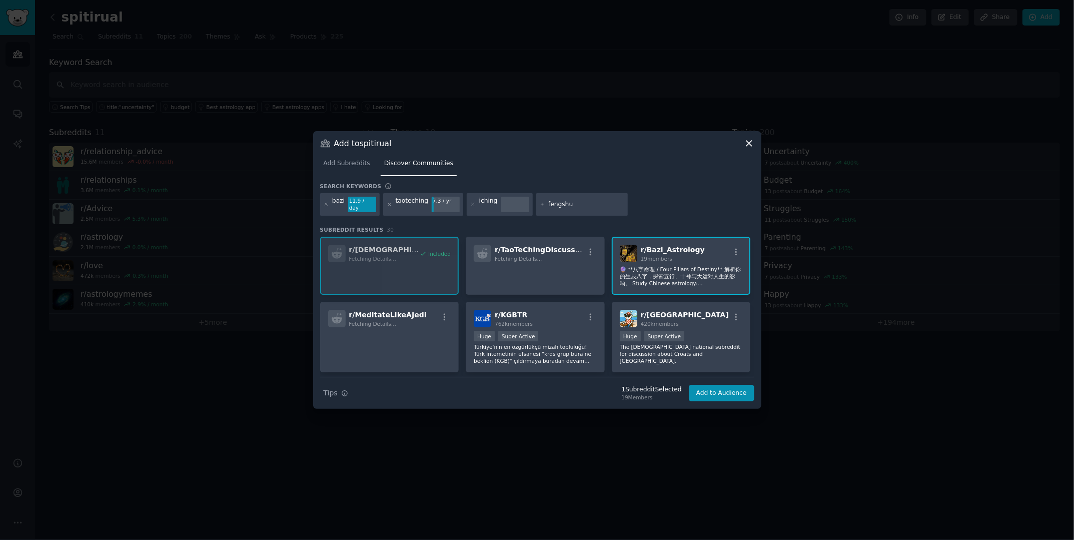
type input "fengshui"
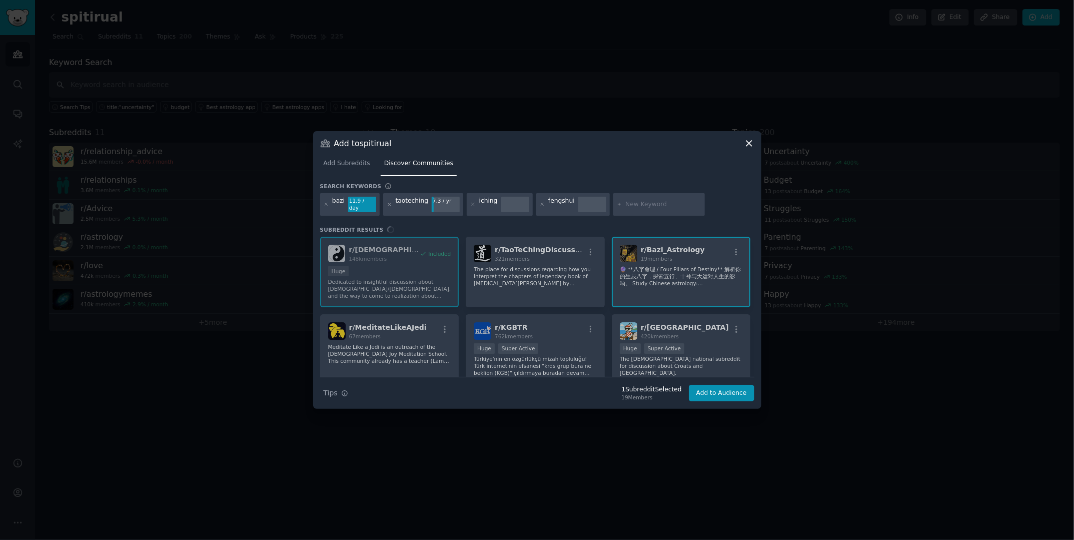
click at [530, 293] on div "r/ taoism 148k members Included Huge Dedicated to insightful discussion about T…" at bounding box center [537, 307] width 434 height 140
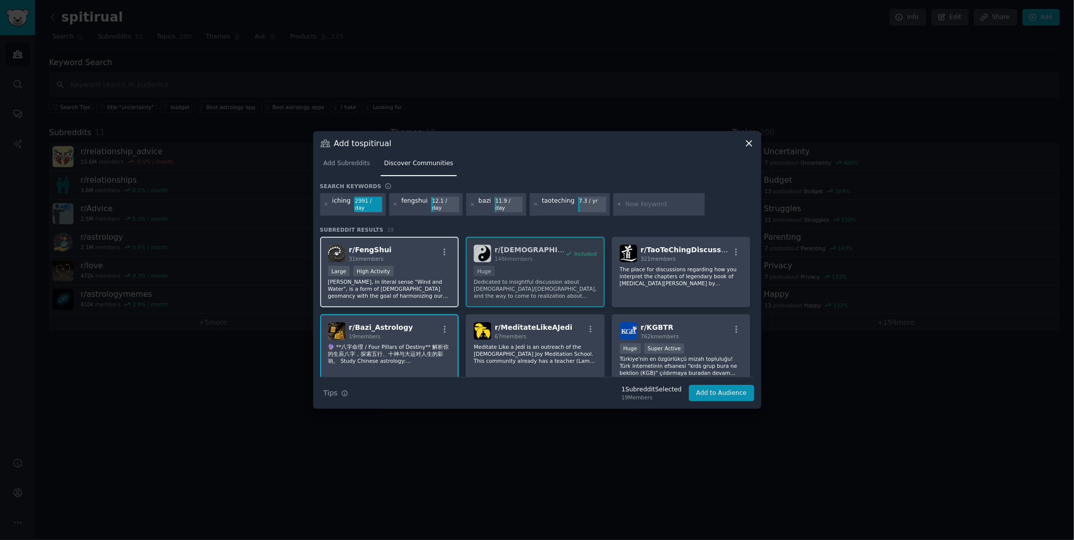
click at [414, 273] on div "Large High Activity" at bounding box center [389, 272] width 123 height 13
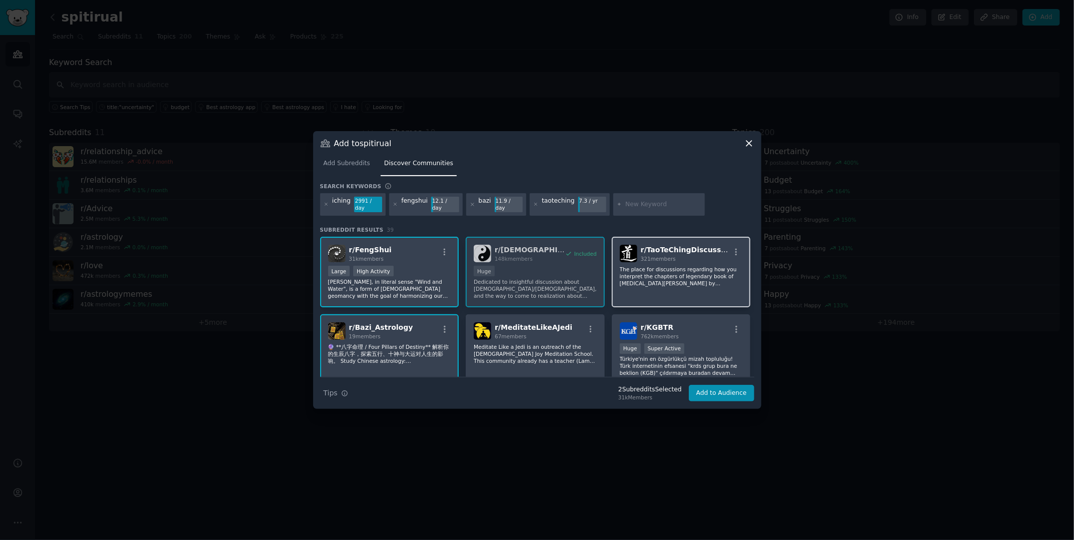
click at [653, 284] on p "The place for discussions regarding how you interpret the chapters of legendary…" at bounding box center [681, 276] width 123 height 21
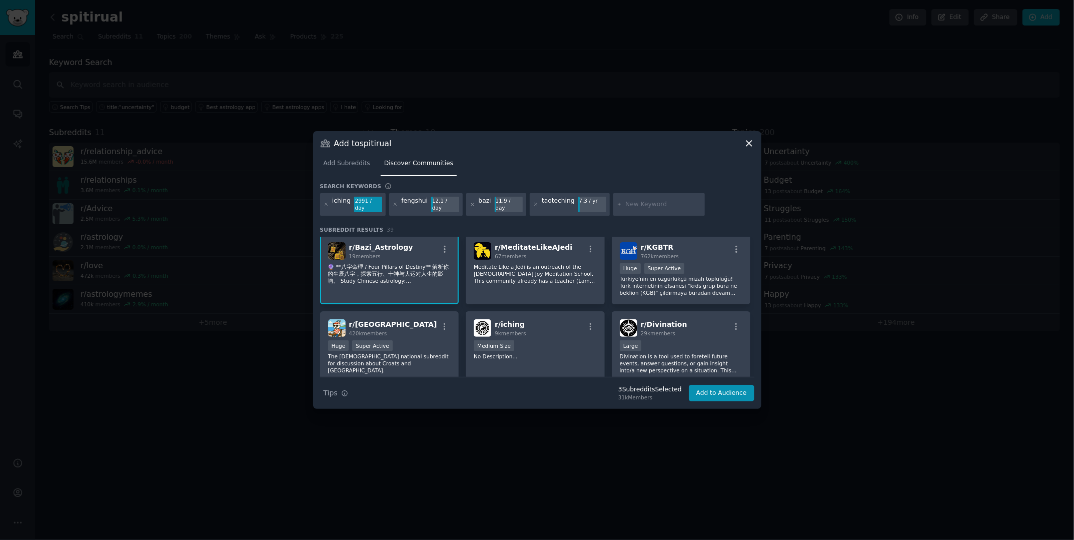
scroll to position [100, 0]
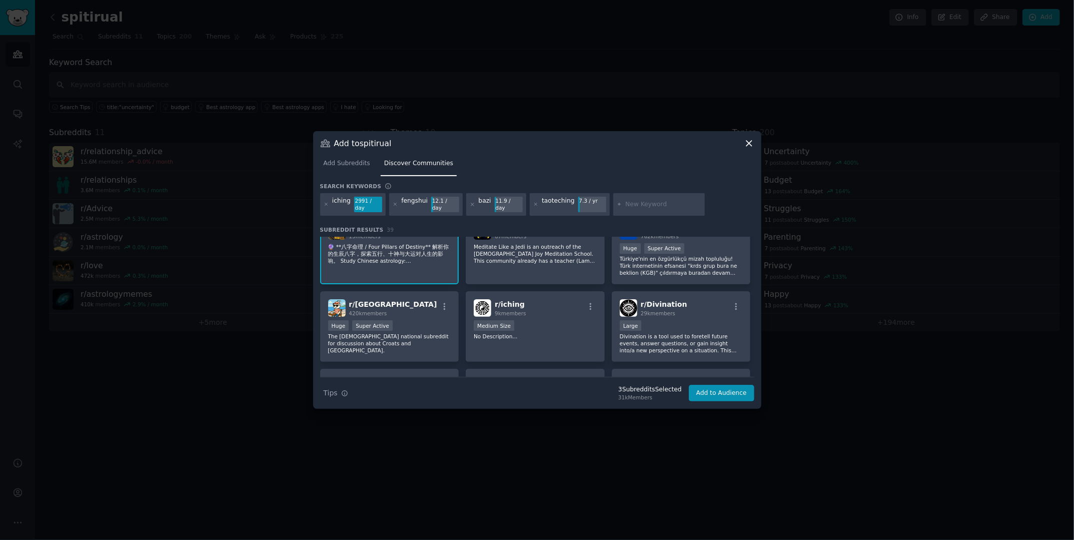
click at [551, 318] on div "r/ iching 9k members Medium Size No Description..." at bounding box center [535, 326] width 139 height 71
click at [653, 317] on div "r/ Divination 29k members Large Divination is a tool used to foretell future ev…" at bounding box center [681, 326] width 139 height 71
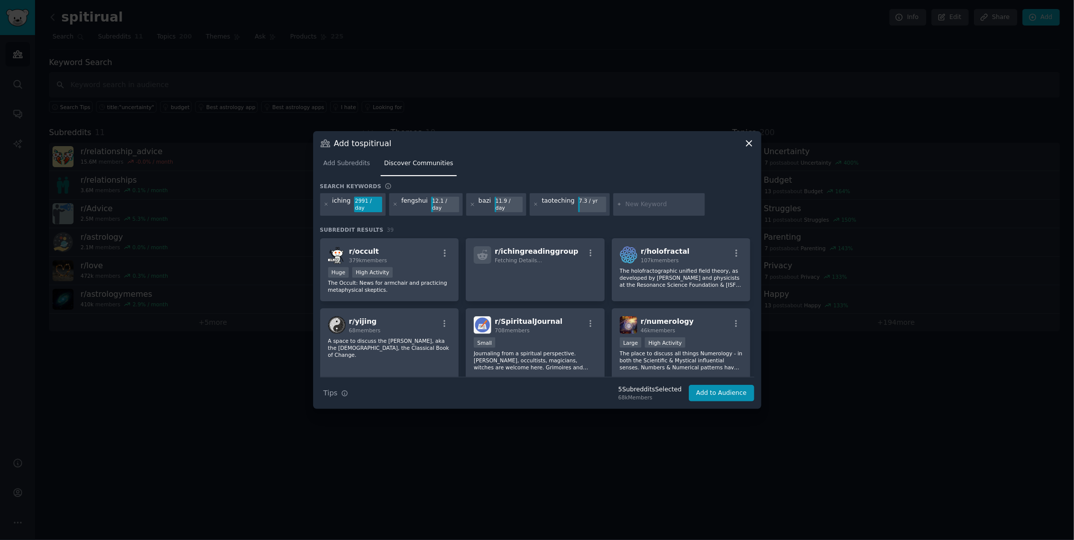
scroll to position [550, 0]
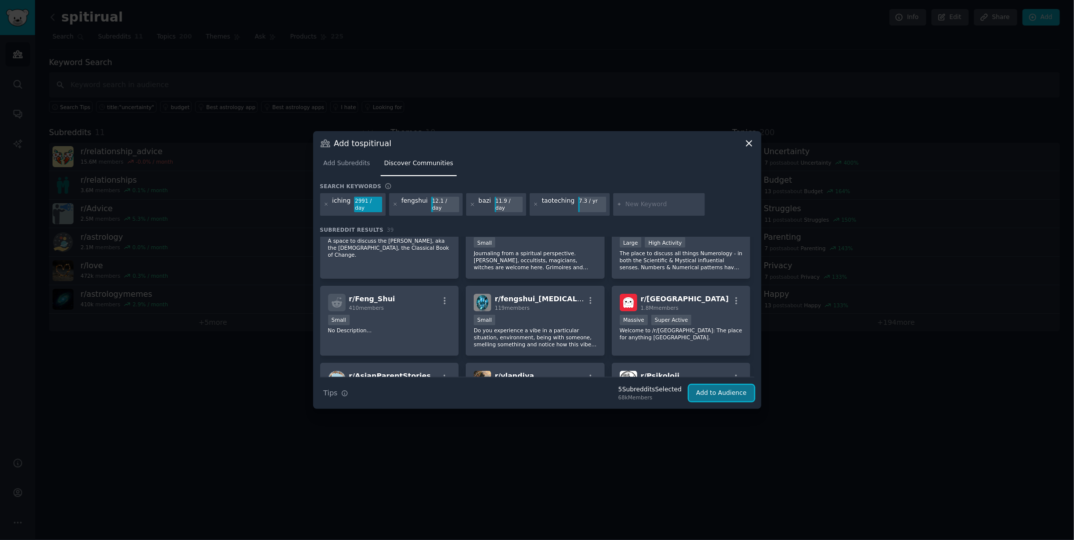
click at [653, 344] on button "Add to Audience" at bounding box center [722, 393] width 66 height 17
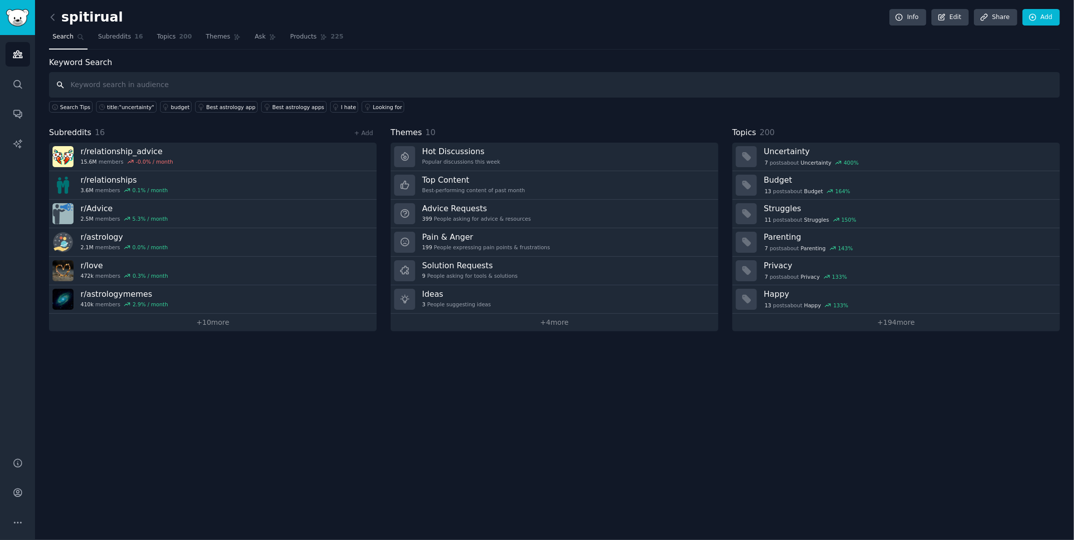
click at [110, 90] on input "text" at bounding box center [554, 85] width 1011 height 26
click at [653, 17] on link "Add" at bounding box center [1041, 17] width 38 height 17
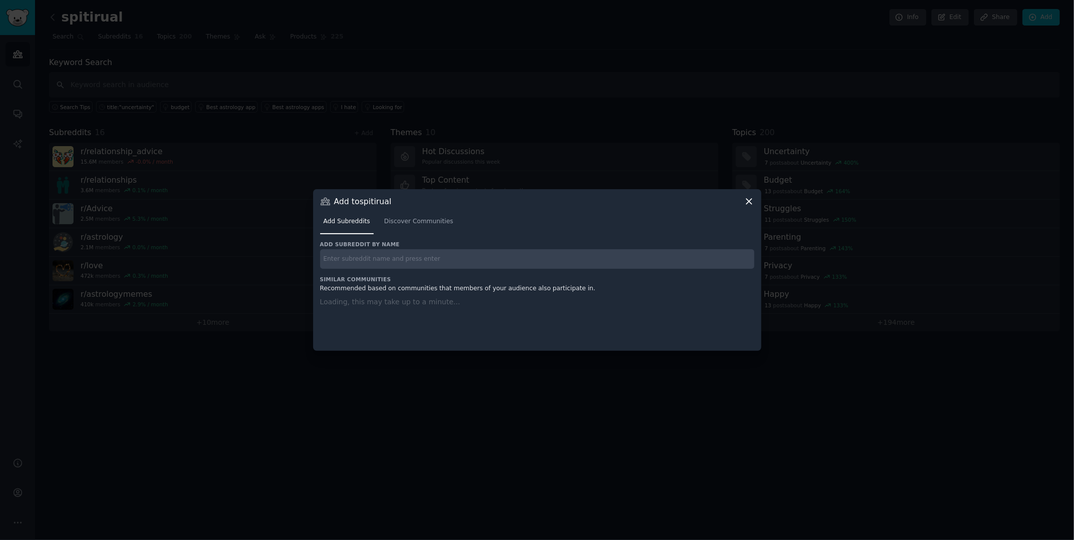
click at [497, 265] on input "text" at bounding box center [537, 259] width 434 height 20
click at [393, 225] on div "Add Subreddits Discover Communities" at bounding box center [537, 224] width 434 height 34
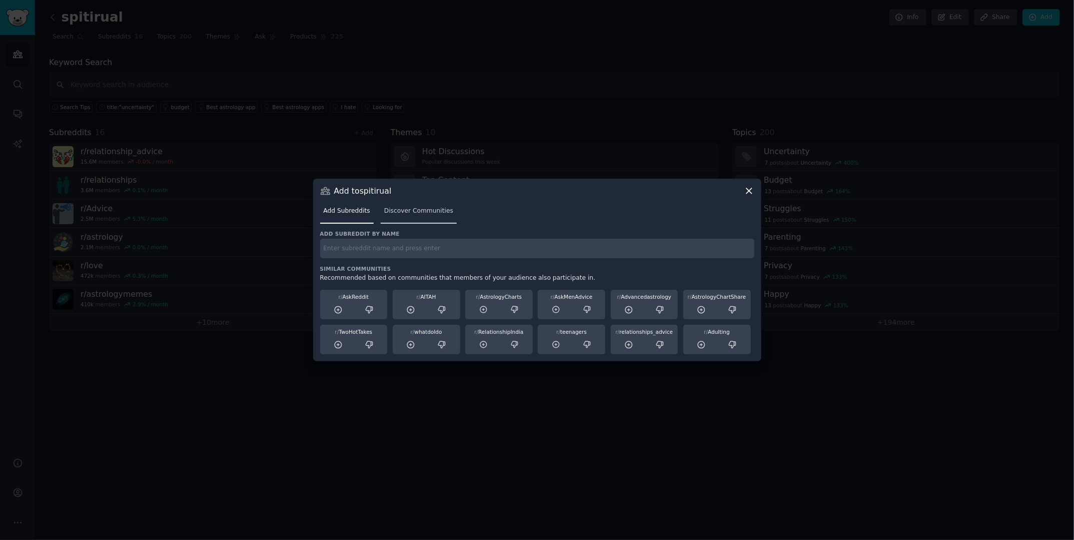
click at [410, 210] on span "Discover Communities" at bounding box center [418, 211] width 69 height 9
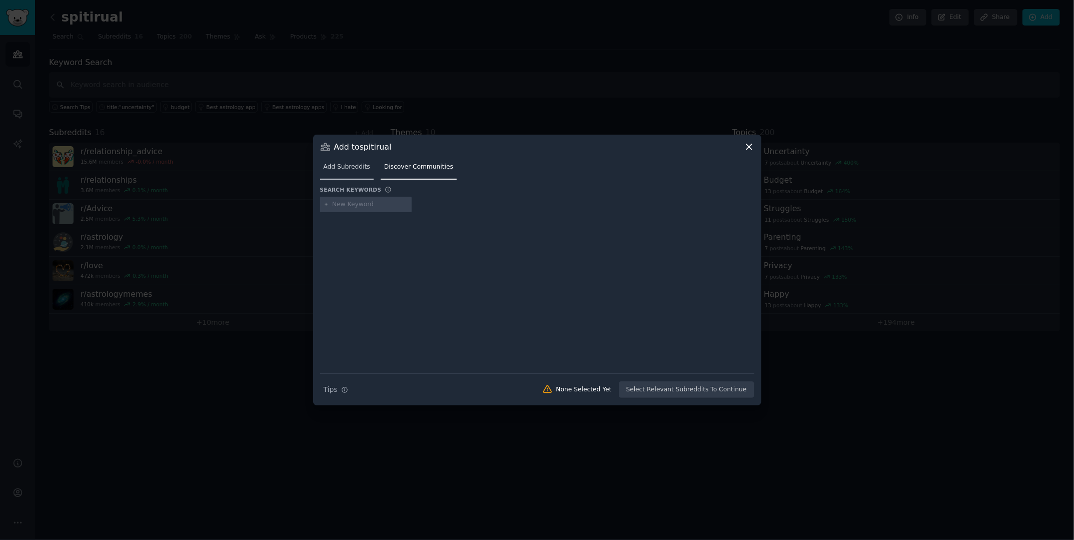
click at [351, 172] on link "Add Subreddits" at bounding box center [347, 169] width 54 height 21
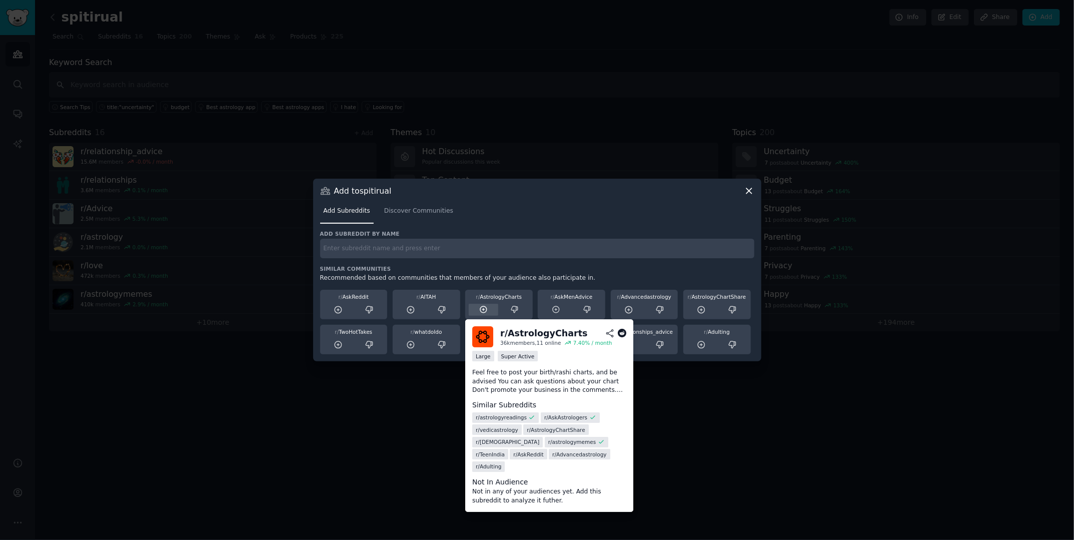
click at [489, 309] on div at bounding box center [484, 310] width 30 height 13
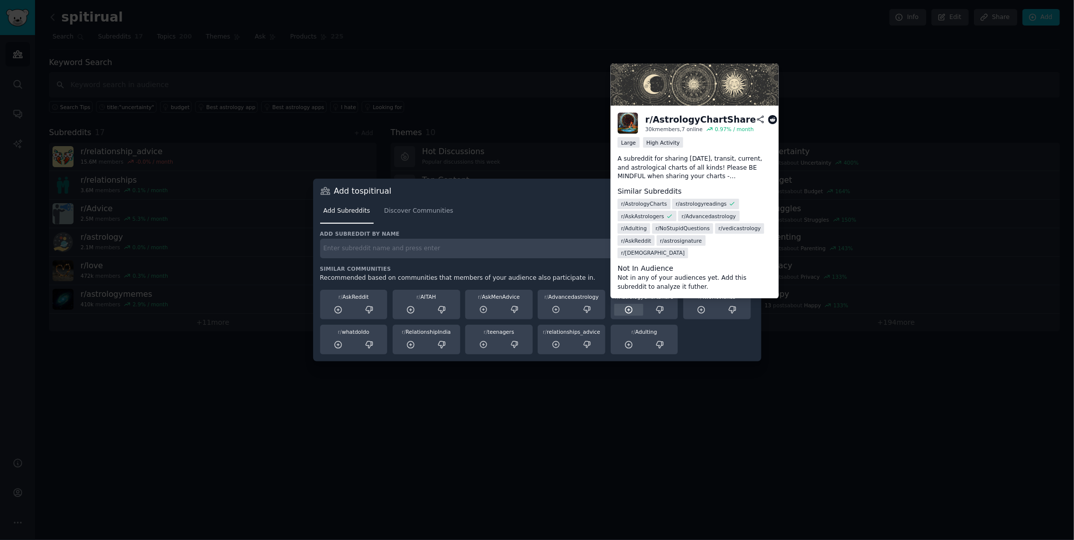
click at [628, 312] on icon at bounding box center [628, 309] width 7 height 7
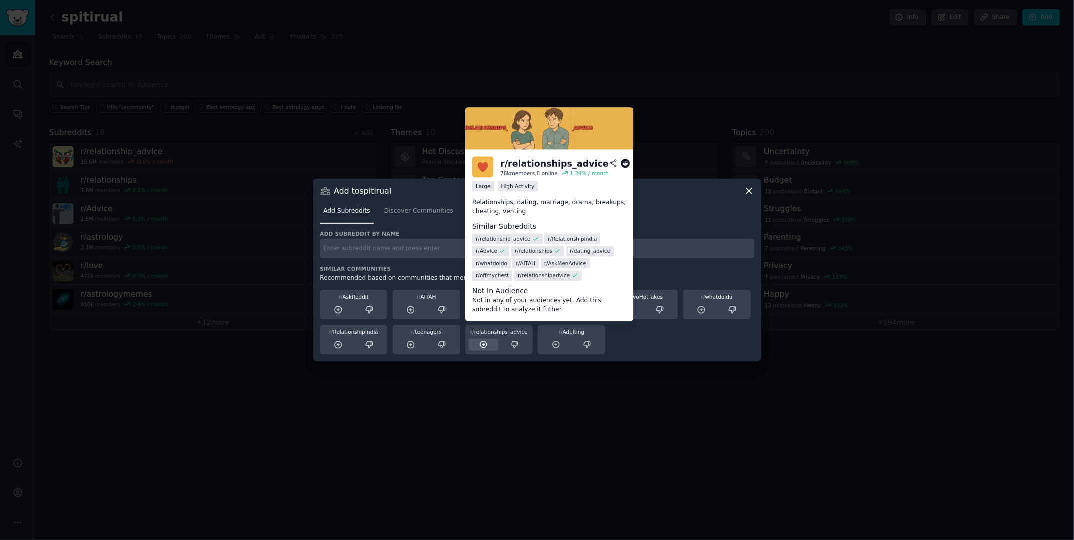
click at [478, 344] on div at bounding box center [484, 345] width 30 height 13
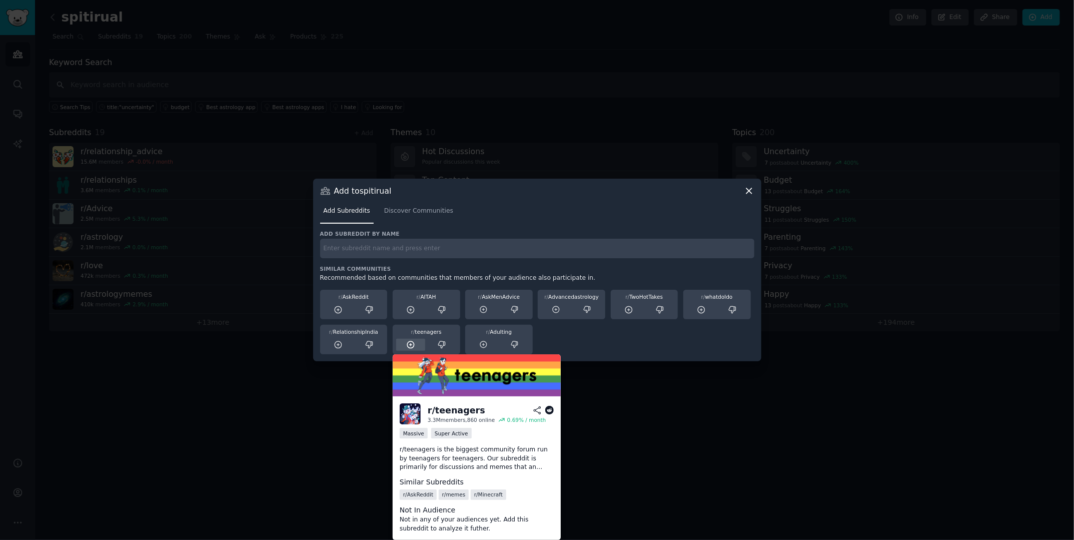
click at [410, 344] on icon at bounding box center [411, 344] width 7 height 7
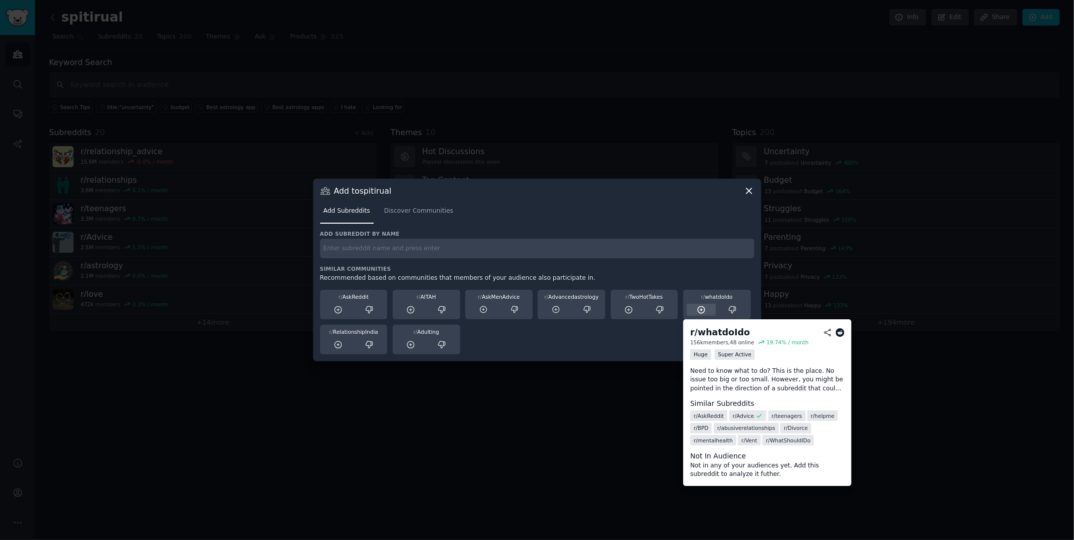
click at [653, 309] on div at bounding box center [702, 310] width 30 height 13
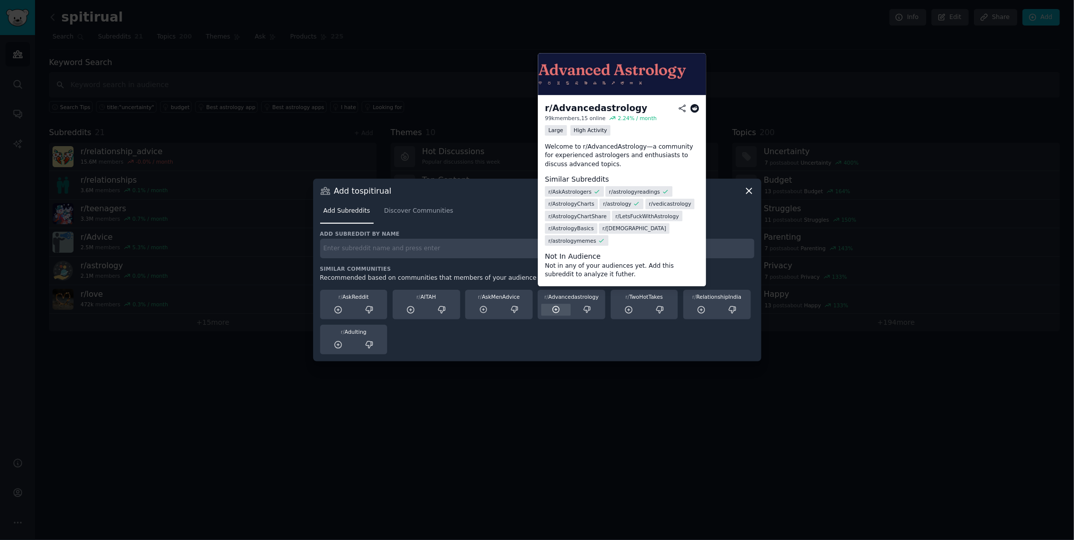
click at [562, 312] on div at bounding box center [556, 310] width 30 height 13
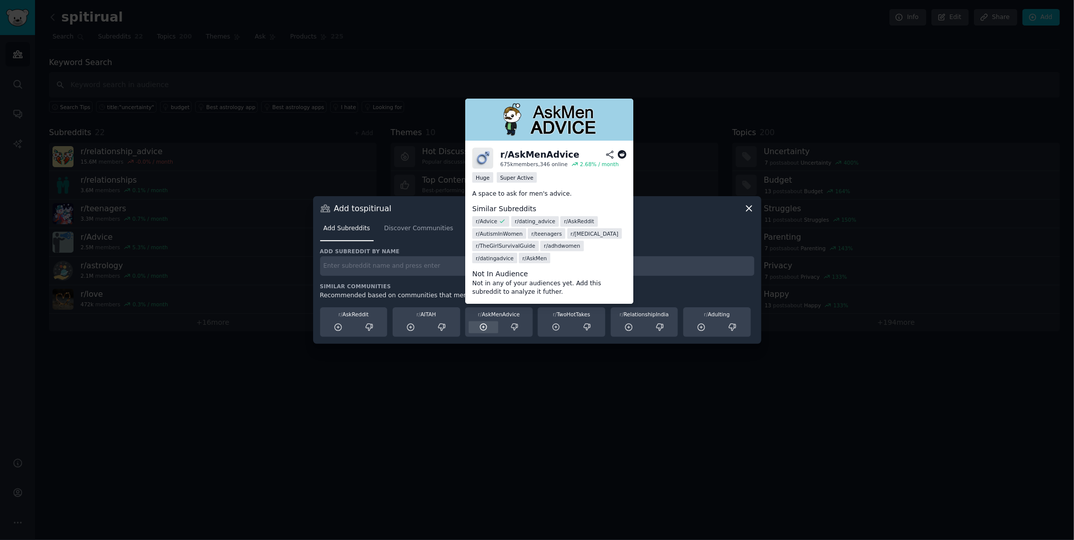
click at [485, 328] on icon at bounding box center [483, 327] width 9 height 9
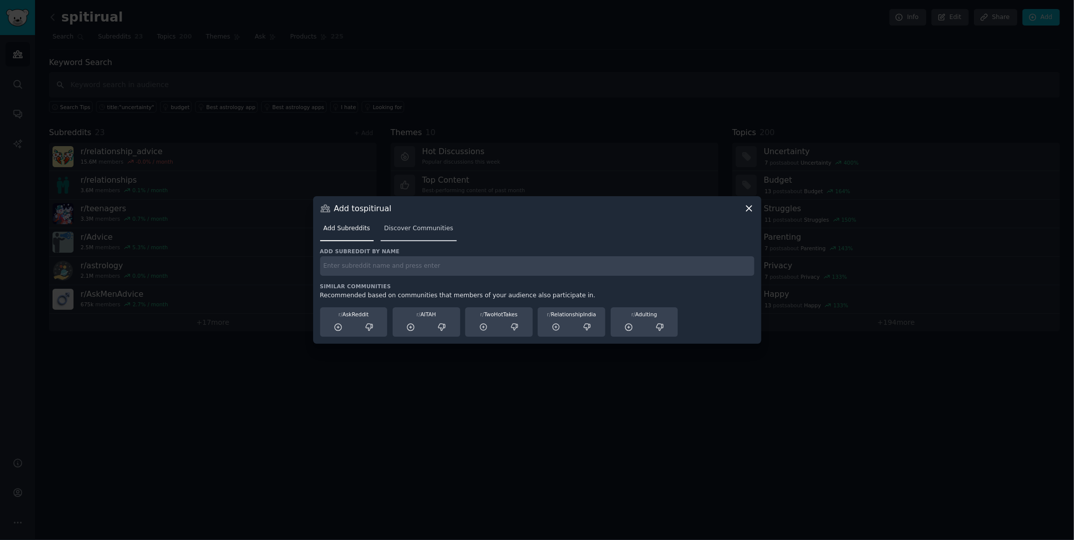
click at [401, 229] on span "Discover Communities" at bounding box center [418, 228] width 69 height 9
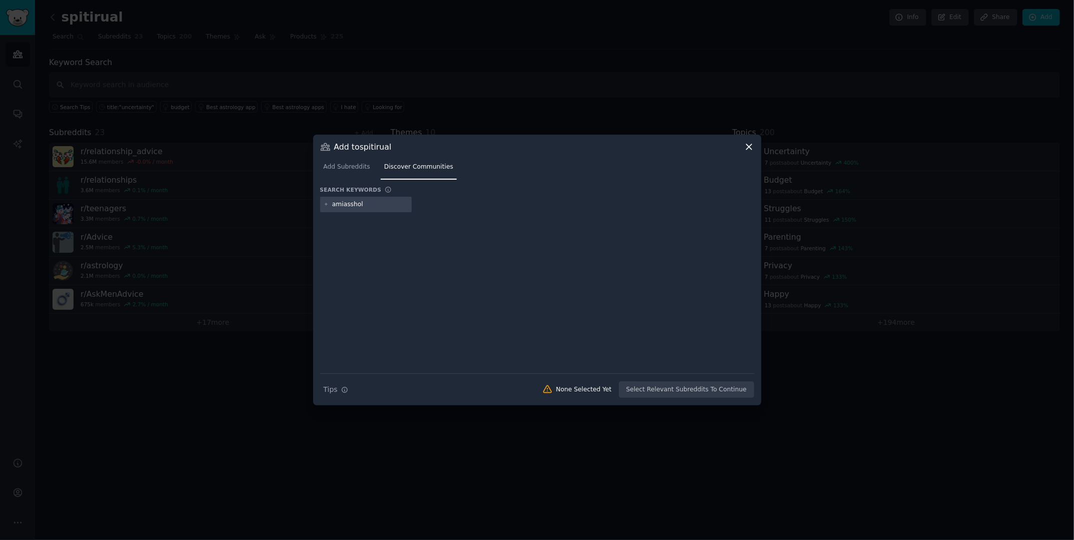
type input "amiasshole"
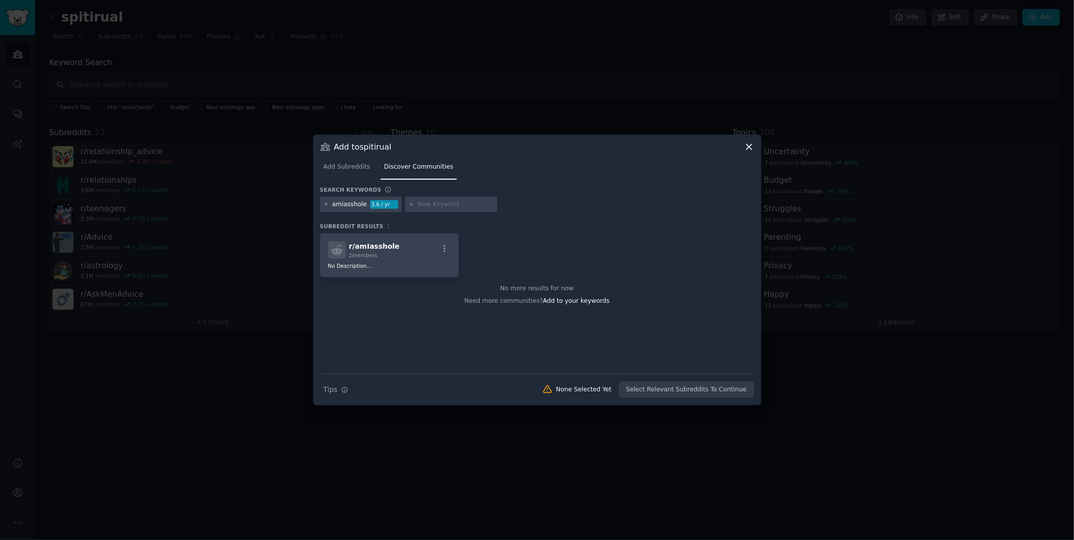
click at [325, 204] on icon at bounding box center [327, 205] width 6 height 6
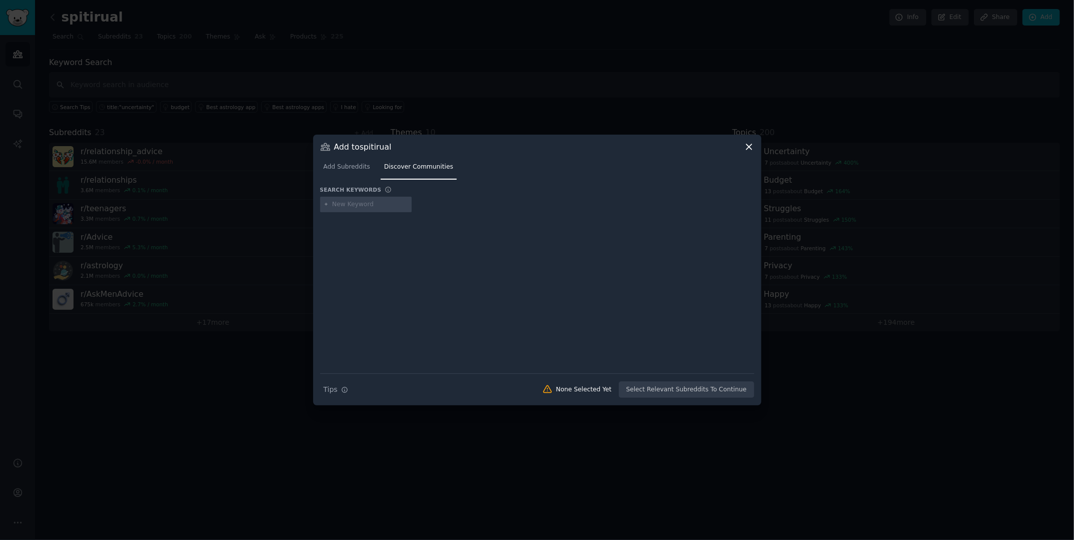
click at [344, 207] on input "text" at bounding box center [370, 204] width 76 height 9
type input "bazi"
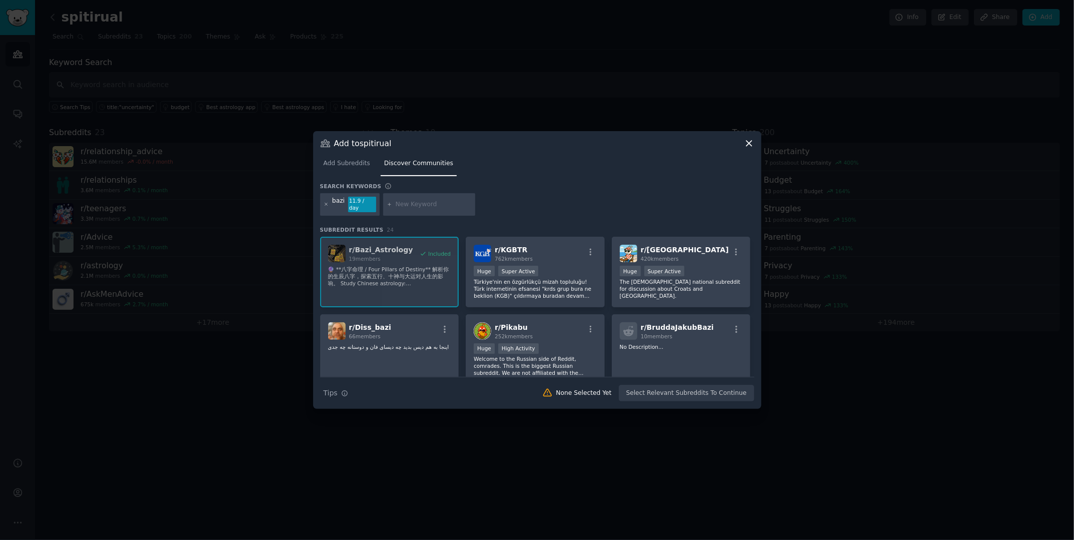
click at [325, 204] on icon at bounding box center [326, 204] width 3 height 3
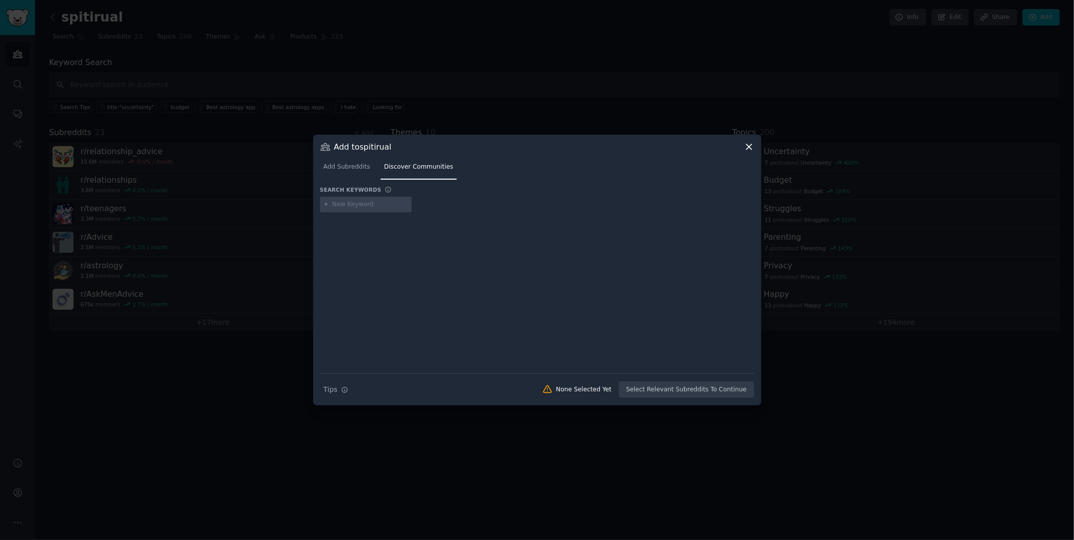
click at [335, 206] on input "text" at bounding box center [370, 204] width 76 height 9
type input "breakup"
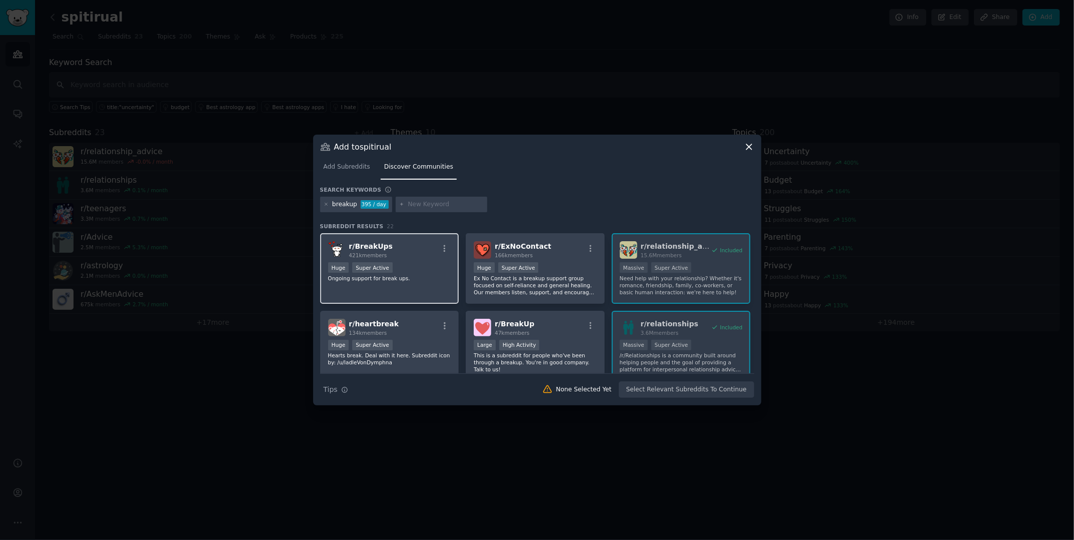
click at [402, 265] on div "Huge Super Active" at bounding box center [389, 268] width 123 height 13
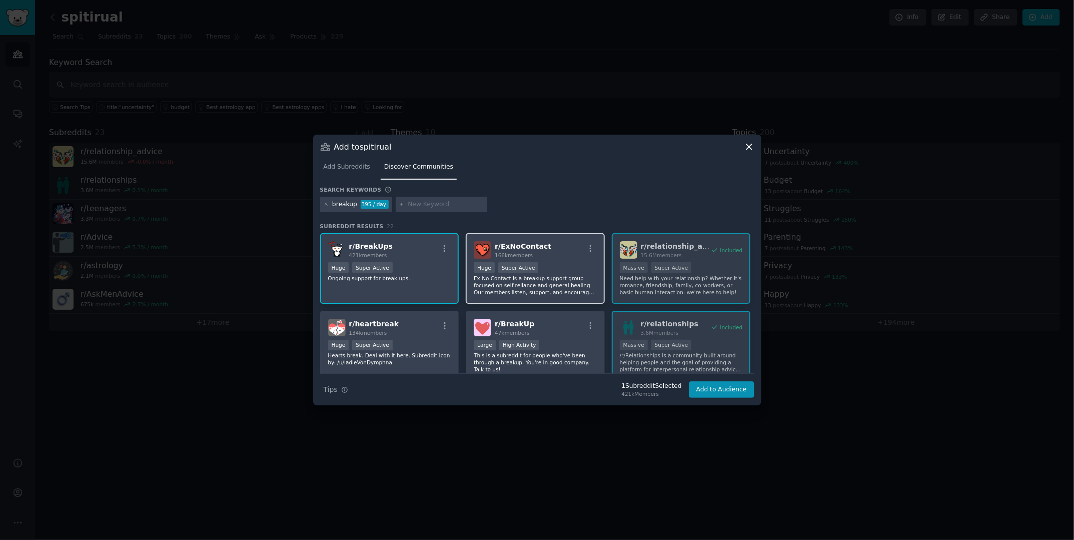
click at [522, 292] on p "Ex No Contact is a breakup support group focused on self-reliance and general h…" at bounding box center [535, 285] width 123 height 21
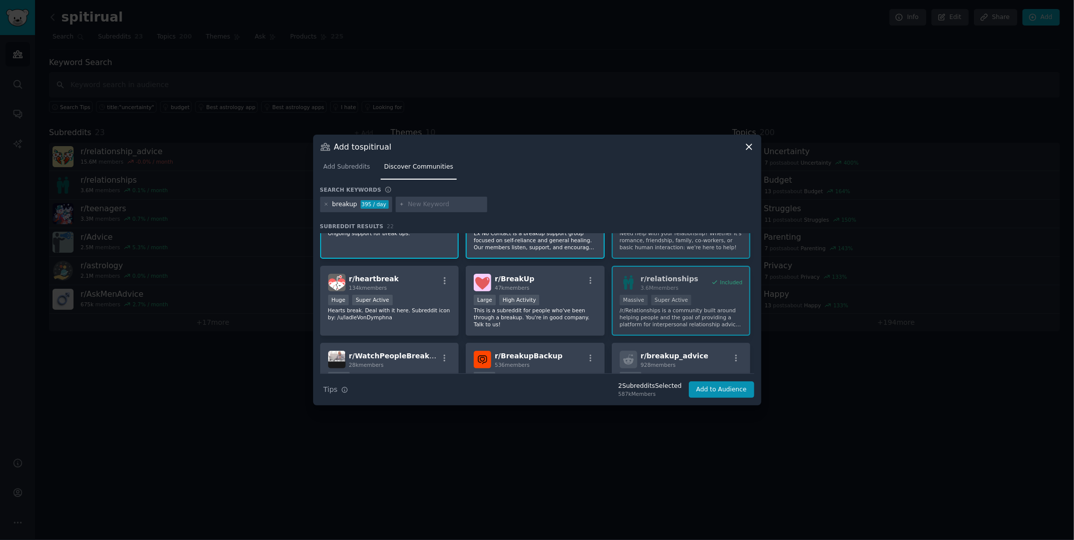
scroll to position [45, 0]
click at [513, 323] on p "This is a subreddit for people who've been through a breakup. You're in good co…" at bounding box center [535, 317] width 123 height 21
click at [396, 323] on div "r/ heartbreak 134k members Huge Super Active Hearts break. Deal with it here. S…" at bounding box center [389, 301] width 139 height 71
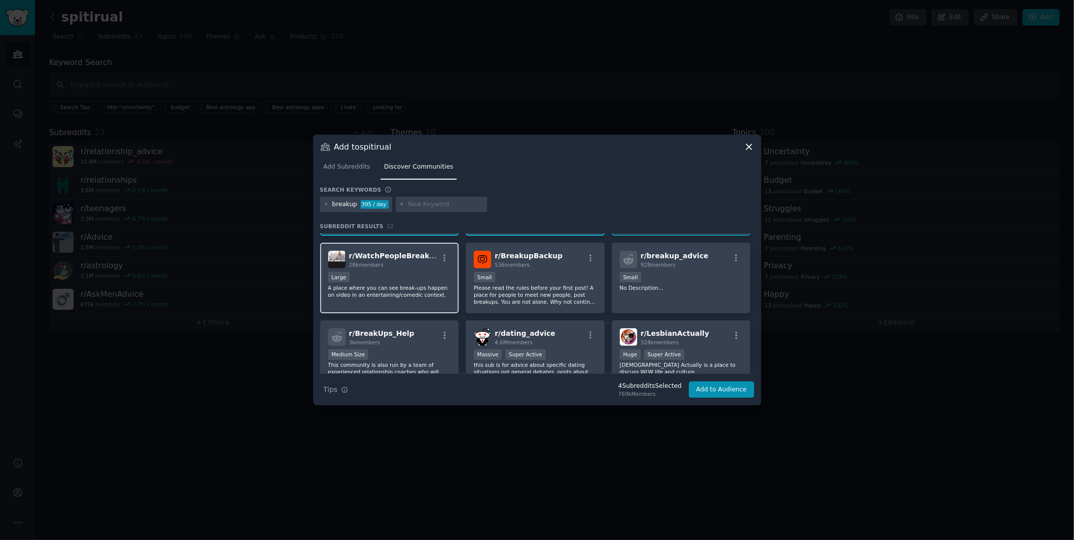
scroll to position [195, 0]
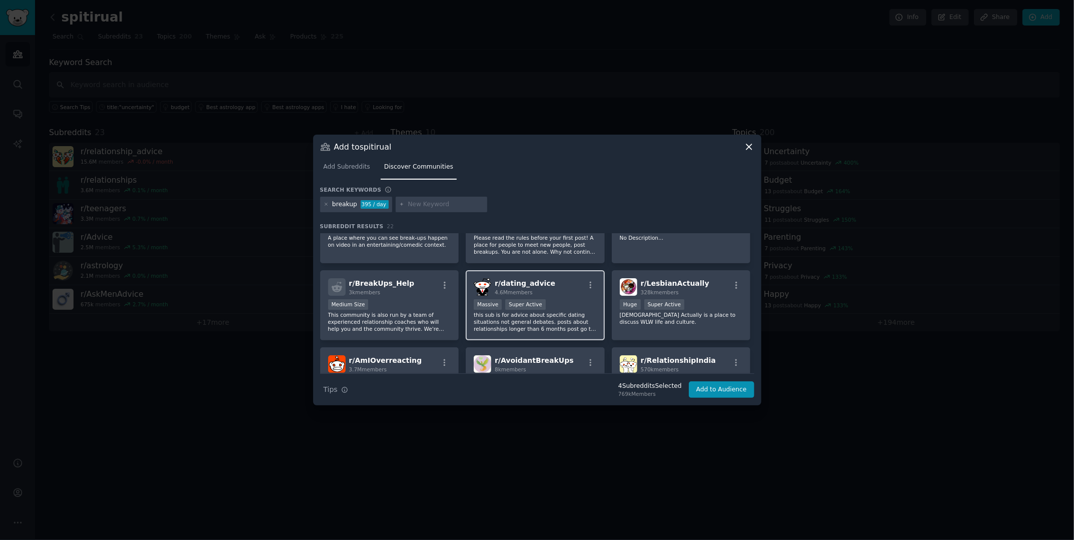
click at [505, 322] on p "this sub is for advice about specific dating situations not general debates. po…" at bounding box center [535, 321] width 123 height 21
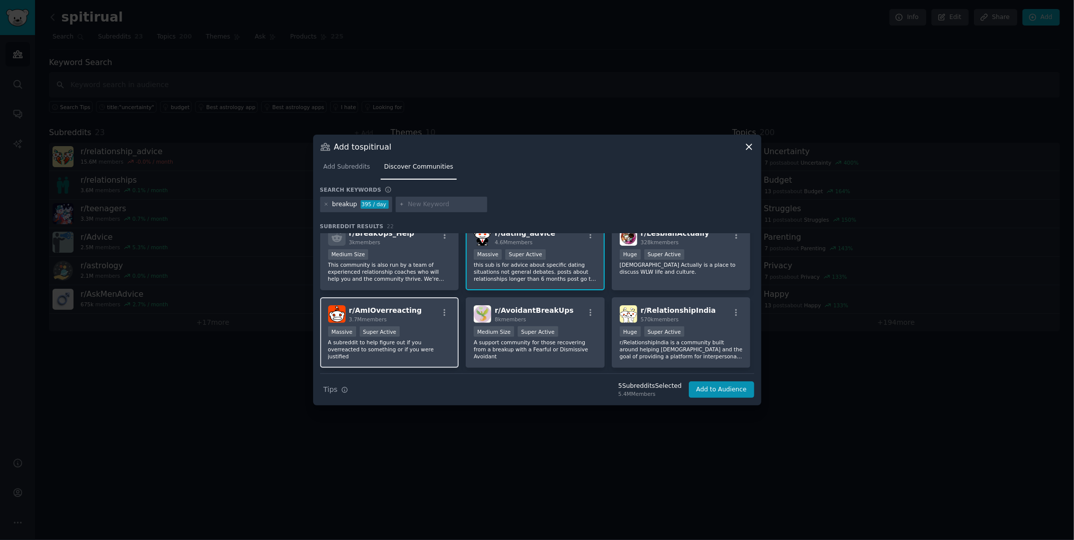
click at [428, 344] on div "r/ AmIOverreacting 3.7M members Massive Super Active A subreddit to help figure…" at bounding box center [389, 332] width 139 height 71
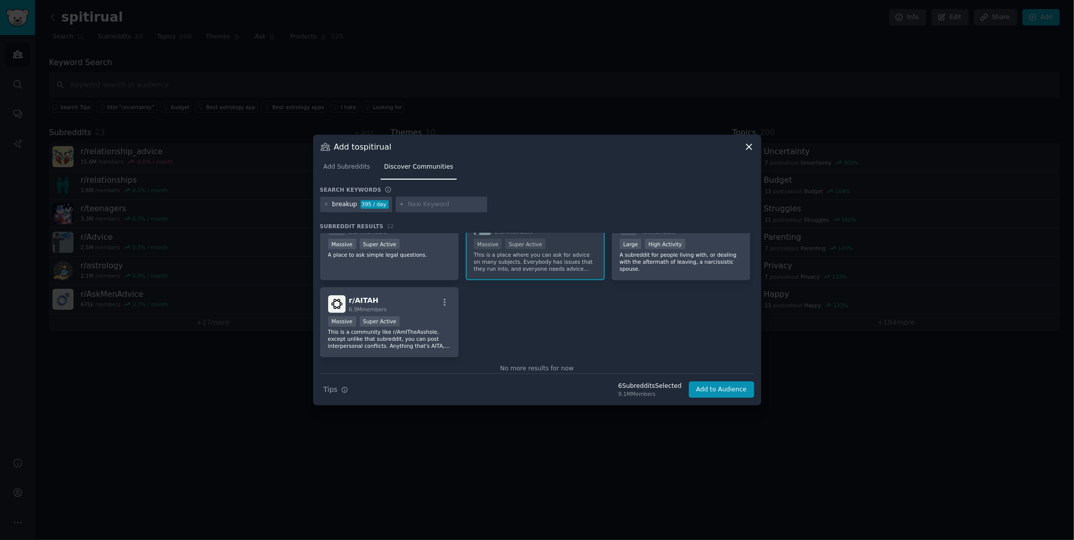
scroll to position [495, 0]
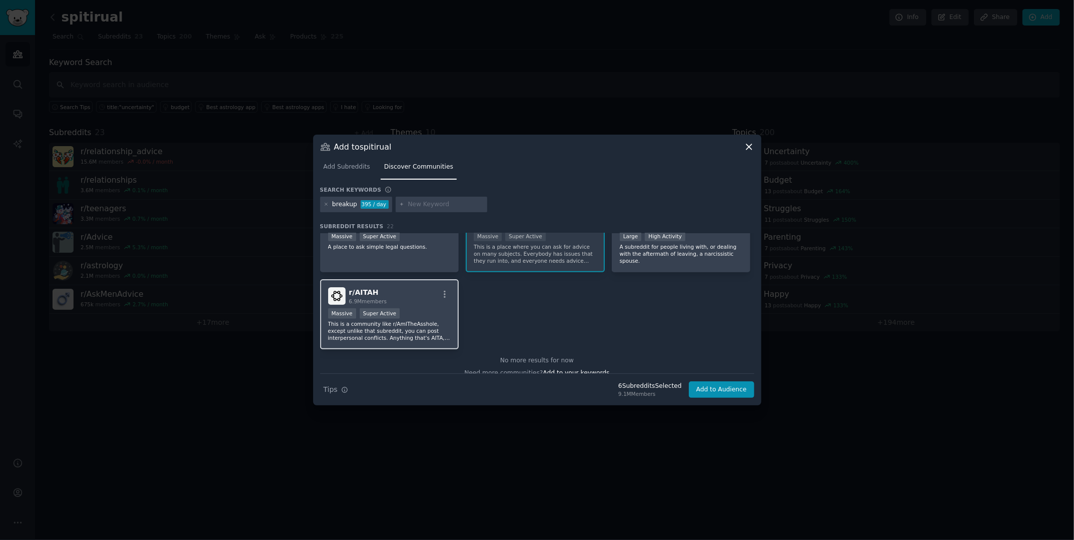
click at [408, 339] on p "This is a community like r/AmITheAsshole, except unlike that subreddit, you can…" at bounding box center [389, 330] width 123 height 21
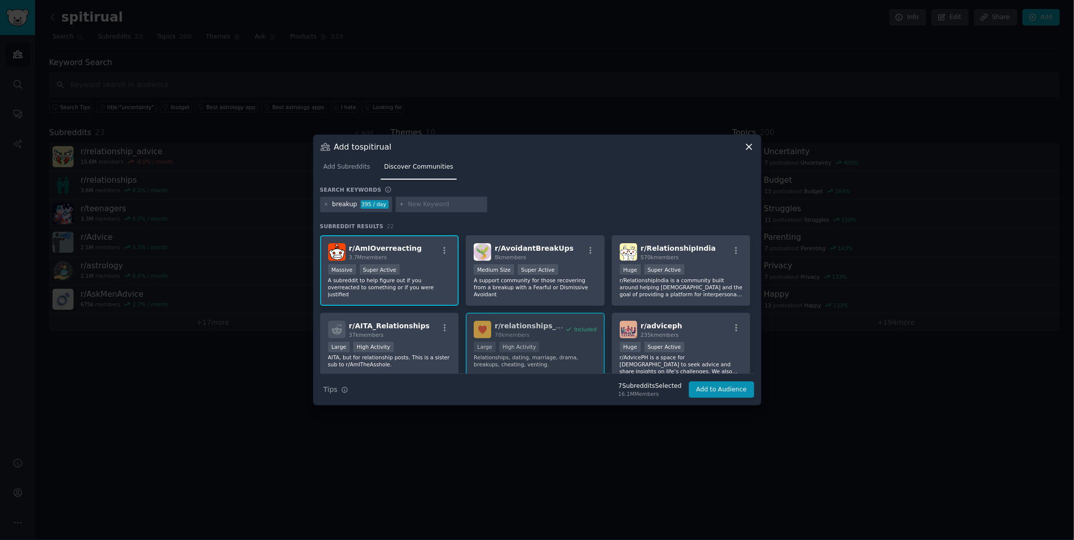
scroll to position [304, 0]
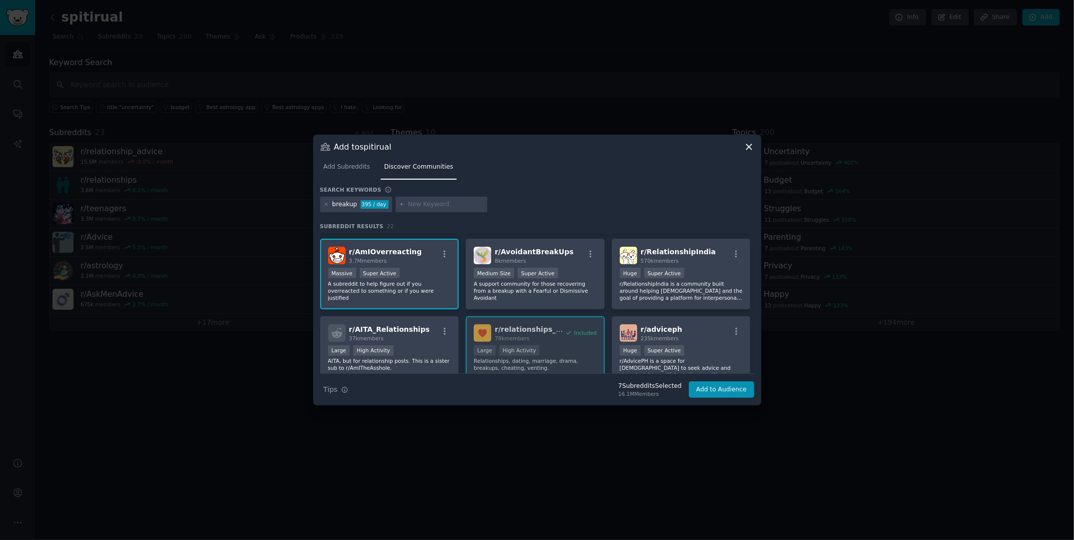
click at [410, 207] on input "text" at bounding box center [446, 204] width 76 height 9
type input "dating"
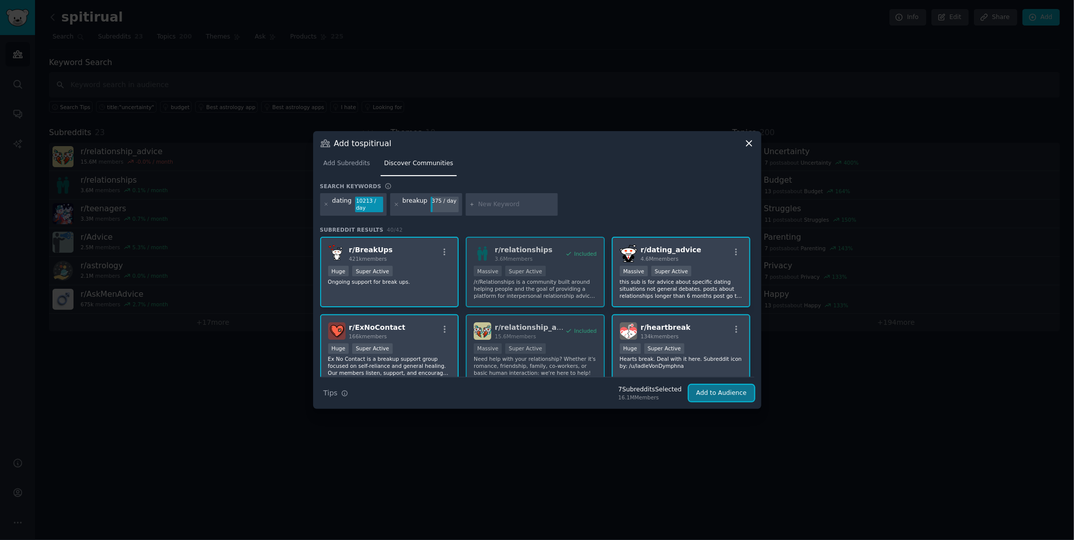
click at [653, 344] on button "Add to Audience" at bounding box center [722, 393] width 66 height 17
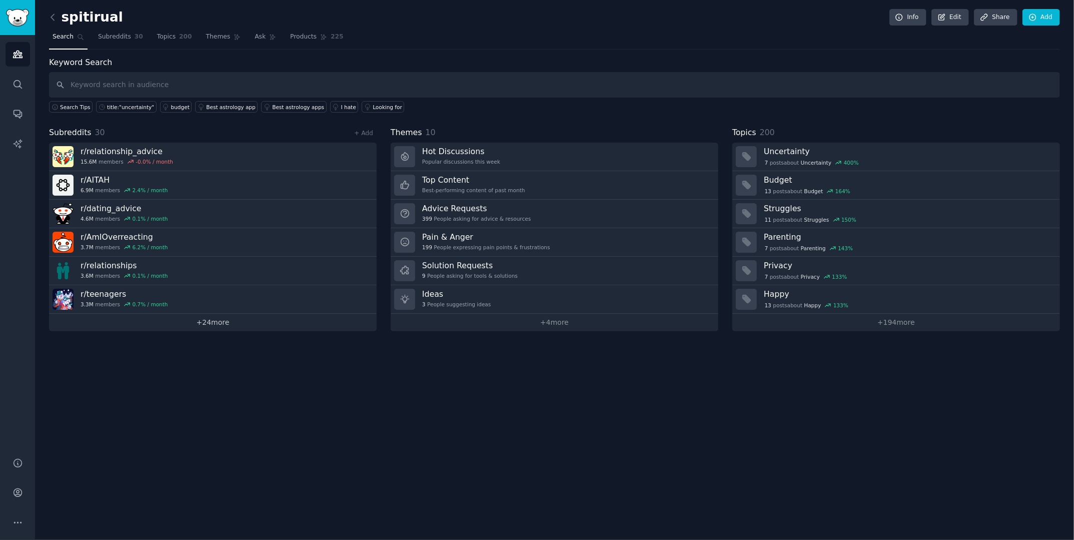
click at [213, 319] on link "+ 24 more" at bounding box center [213, 323] width 328 height 18
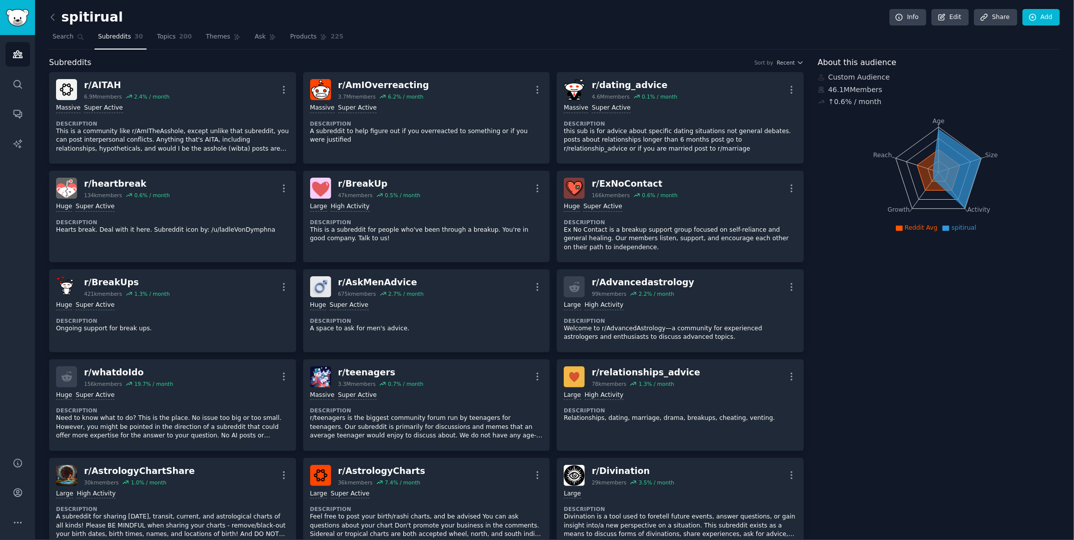
click at [653, 144] on icon at bounding box center [957, 168] width 48 height 79
click at [653, 202] on icon at bounding box center [957, 168] width 48 height 79
click at [653, 213] on icon "Age Size Activity Growth Reach" at bounding box center [939, 172] width 242 height 126
click at [241, 40] on nav "Search Subreddits 30 Topics 200 Themes Ask Products 225" at bounding box center [554, 39] width 1011 height 21
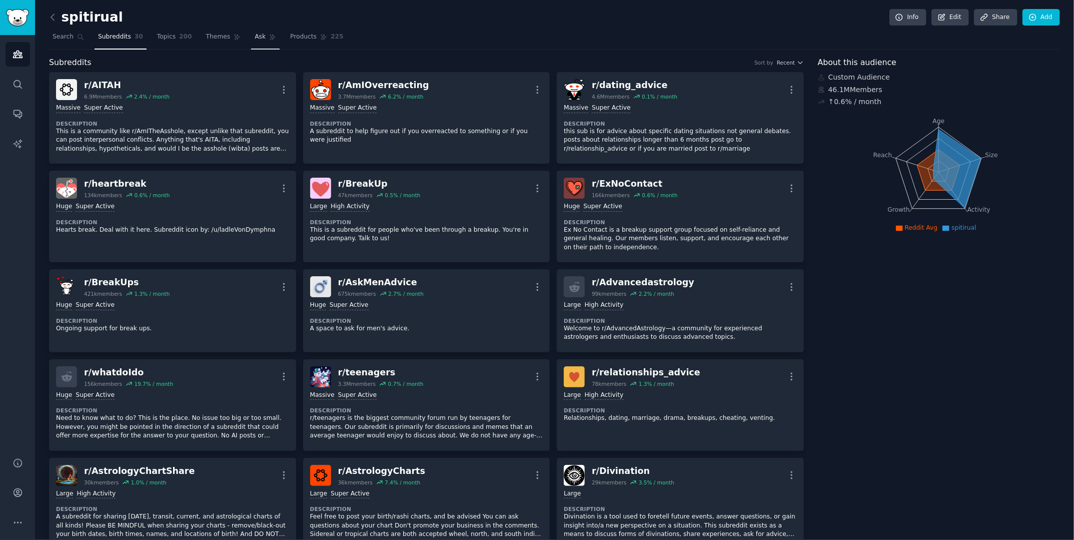
click at [255, 40] on span "Ask" at bounding box center [260, 37] width 11 height 9
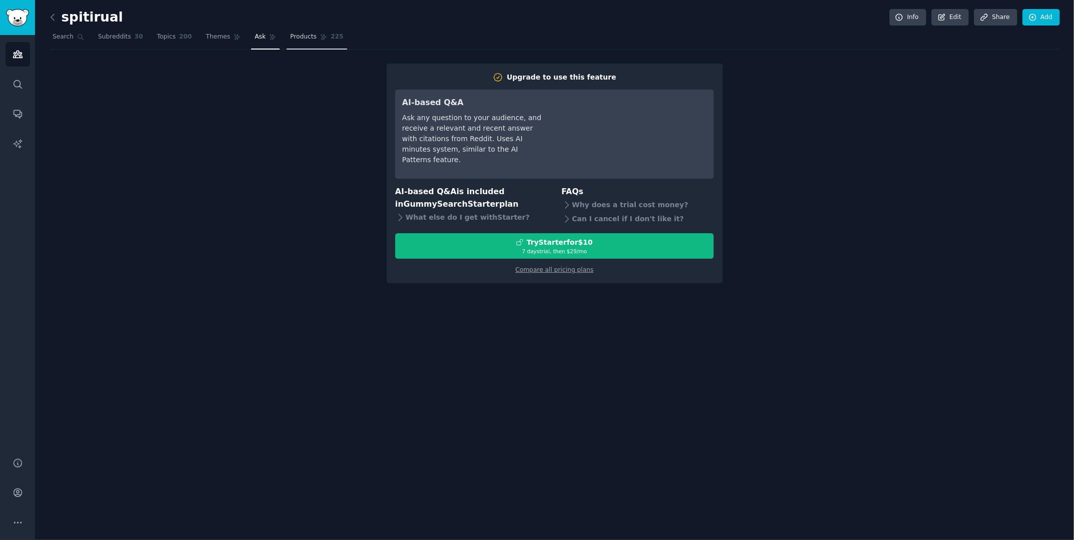
click at [290, 35] on span "Products" at bounding box center [303, 37] width 27 height 9
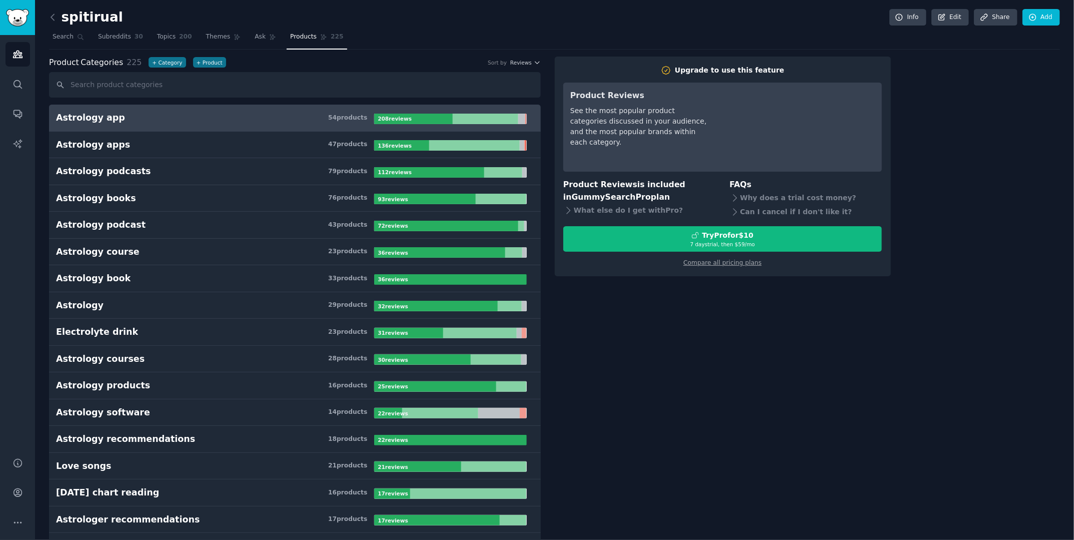
click at [325, 127] on link "Astrology app 54 product s 208 review s" at bounding box center [295, 118] width 492 height 27
click at [321, 118] on h3 "Astrology app 54 product s" at bounding box center [215, 118] width 318 height 13
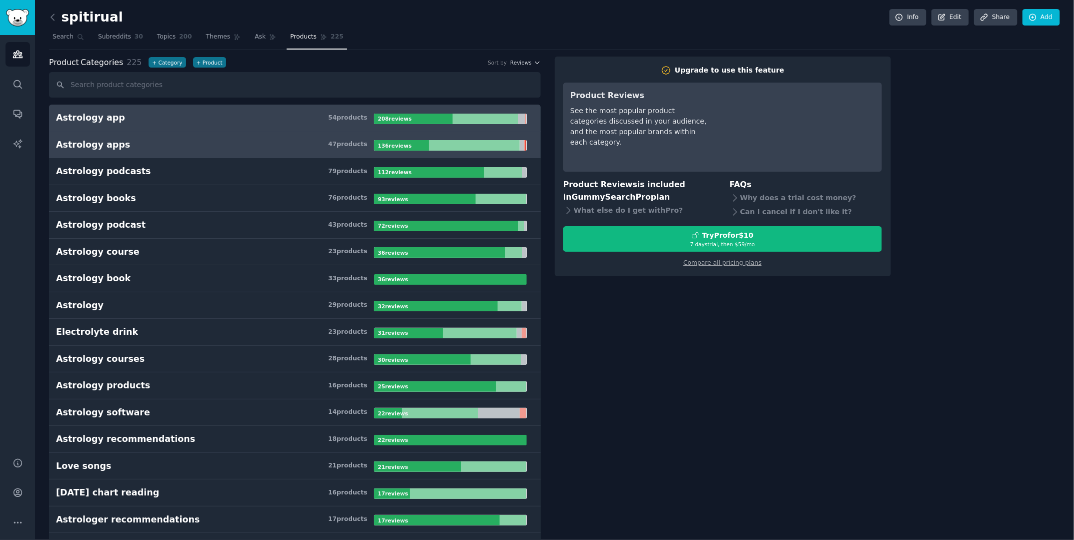
click at [314, 142] on h3 "Astrology apps 47 product s" at bounding box center [215, 145] width 318 height 13
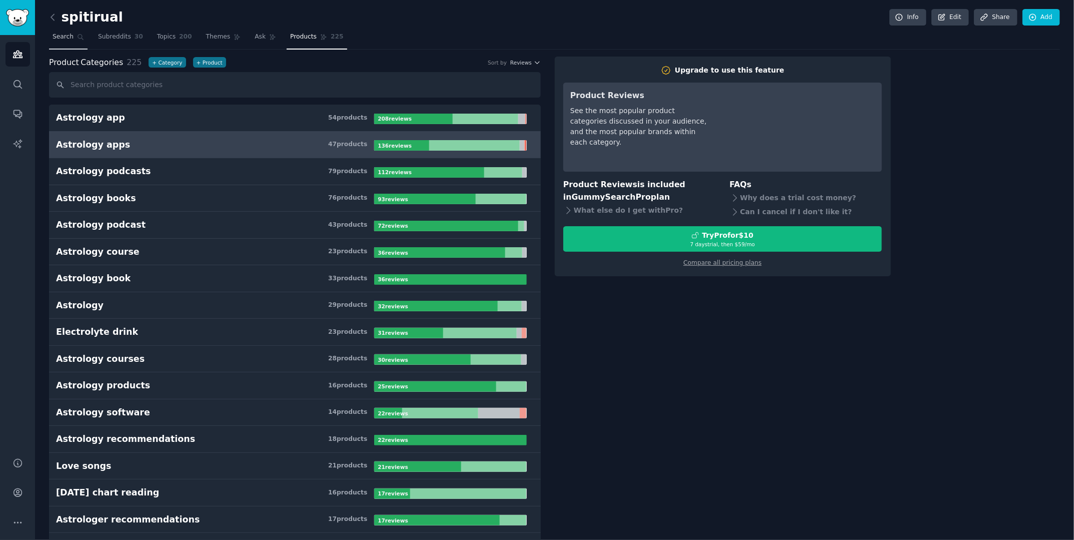
click at [60, 38] on span "Search" at bounding box center [63, 37] width 21 height 9
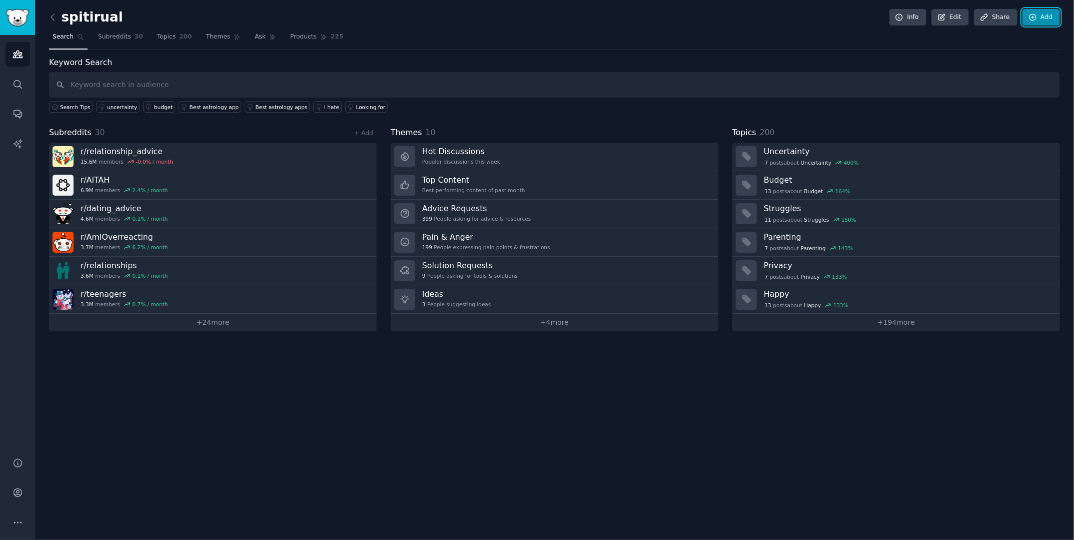
click at [653, 17] on link "Add" at bounding box center [1041, 17] width 38 height 17
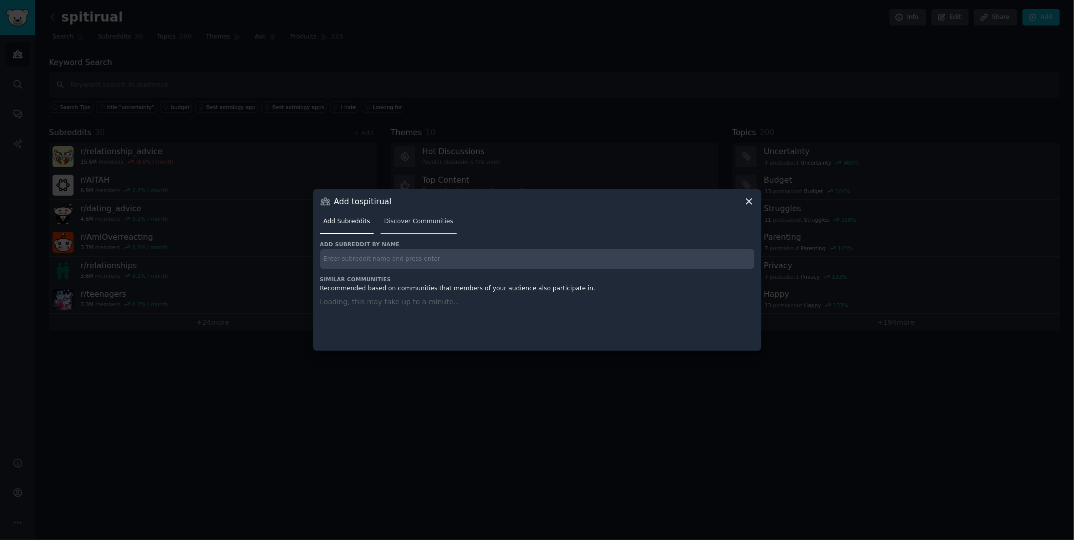
click at [415, 225] on span "Discover Communities" at bounding box center [418, 221] width 69 height 9
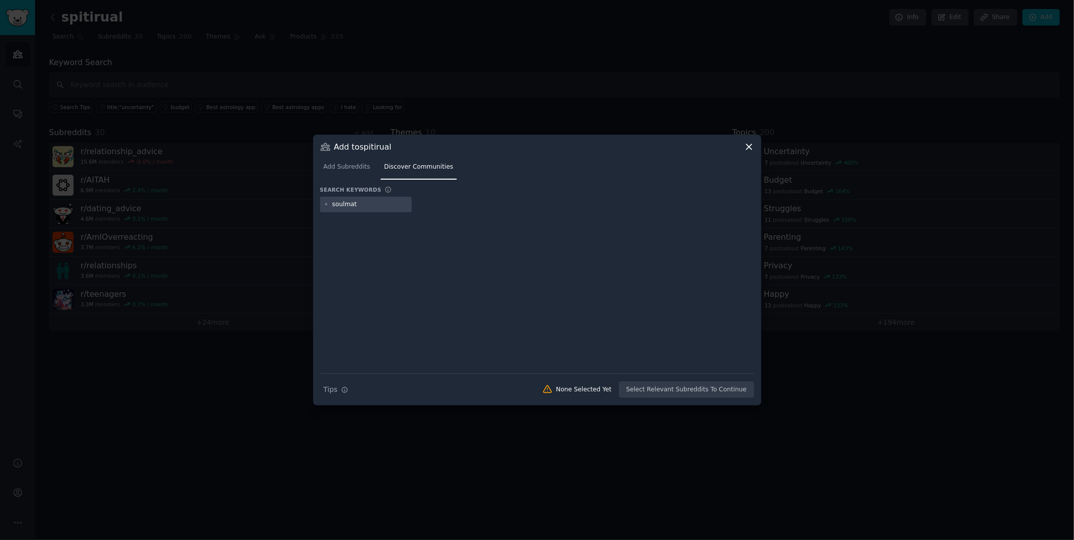
type input "soulmate"
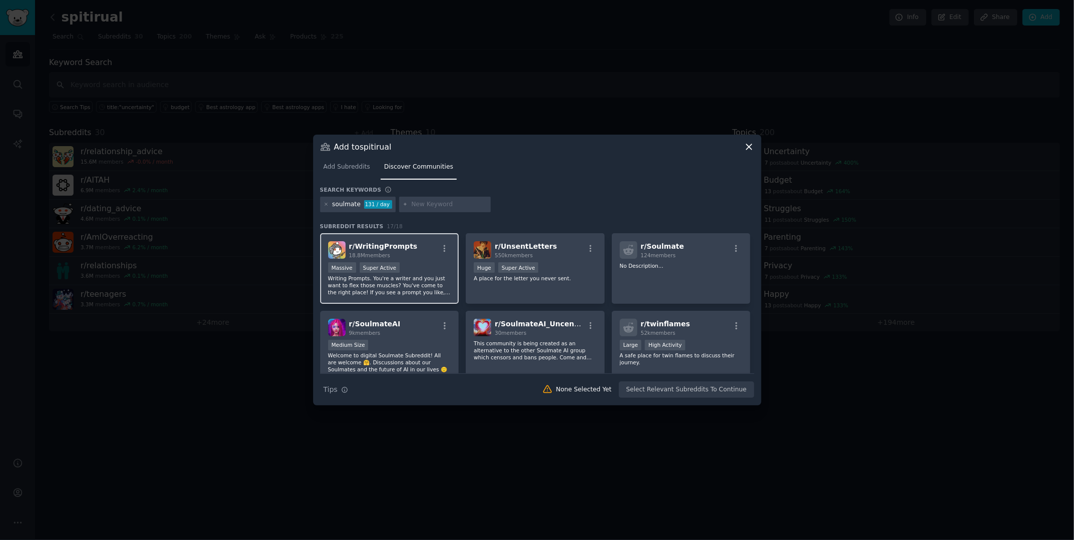
click at [429, 256] on div "r/ WritingPrompts 18.8M members" at bounding box center [389, 250] width 123 height 18
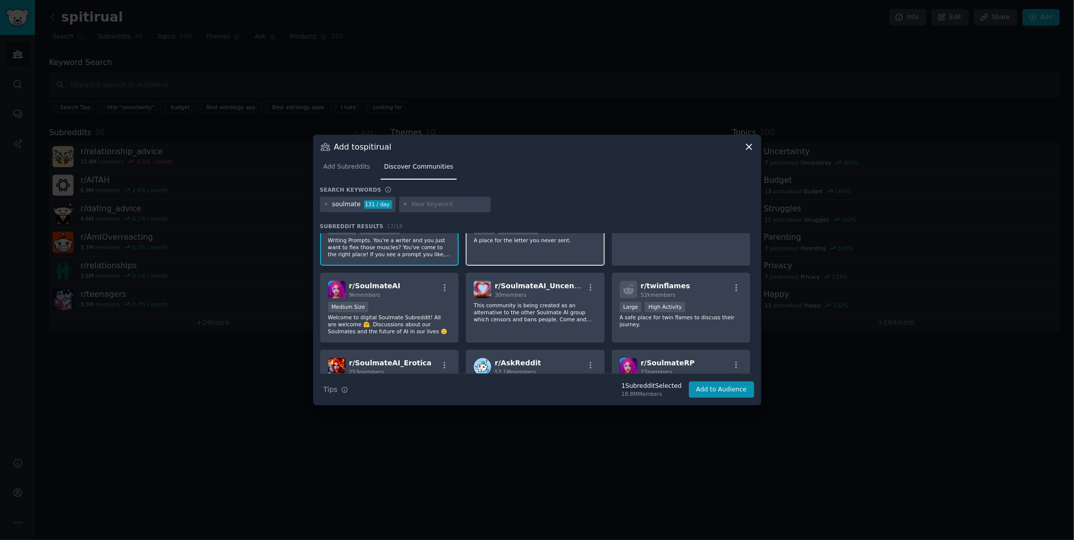
scroll to position [50, 0]
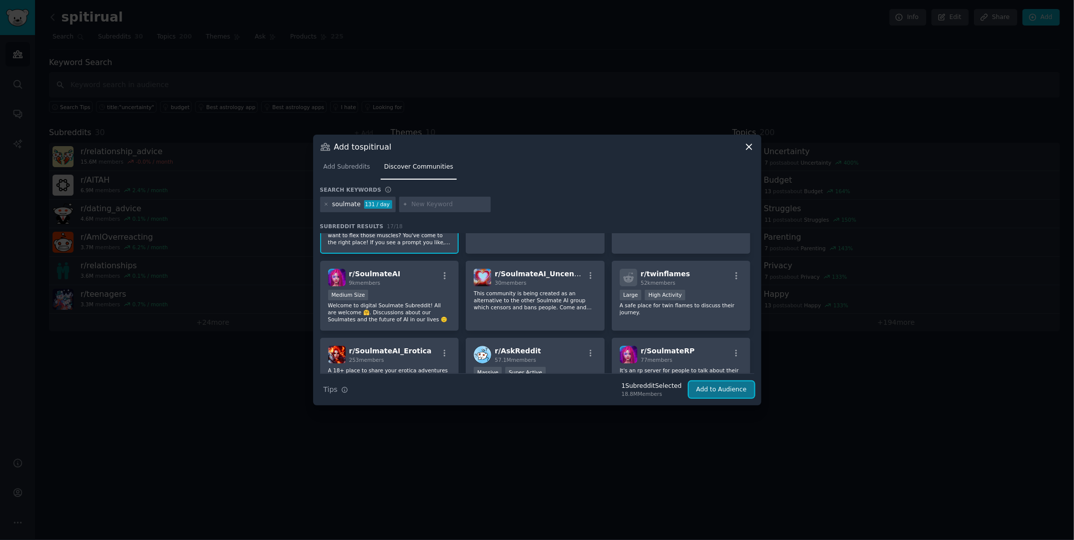
click at [653, 344] on button "Add to Audience" at bounding box center [722, 389] width 66 height 17
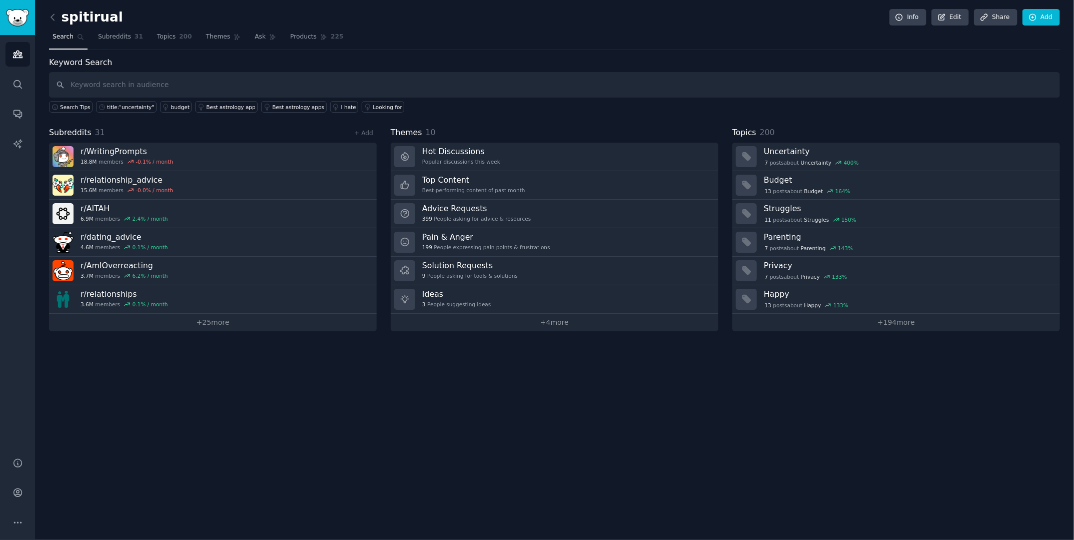
click at [483, 39] on nav "Search Subreddits 31 Topics 200 Themes Ask Products 225" at bounding box center [554, 39] width 1011 height 21
